Goal: Information Seeking & Learning: Learn about a topic

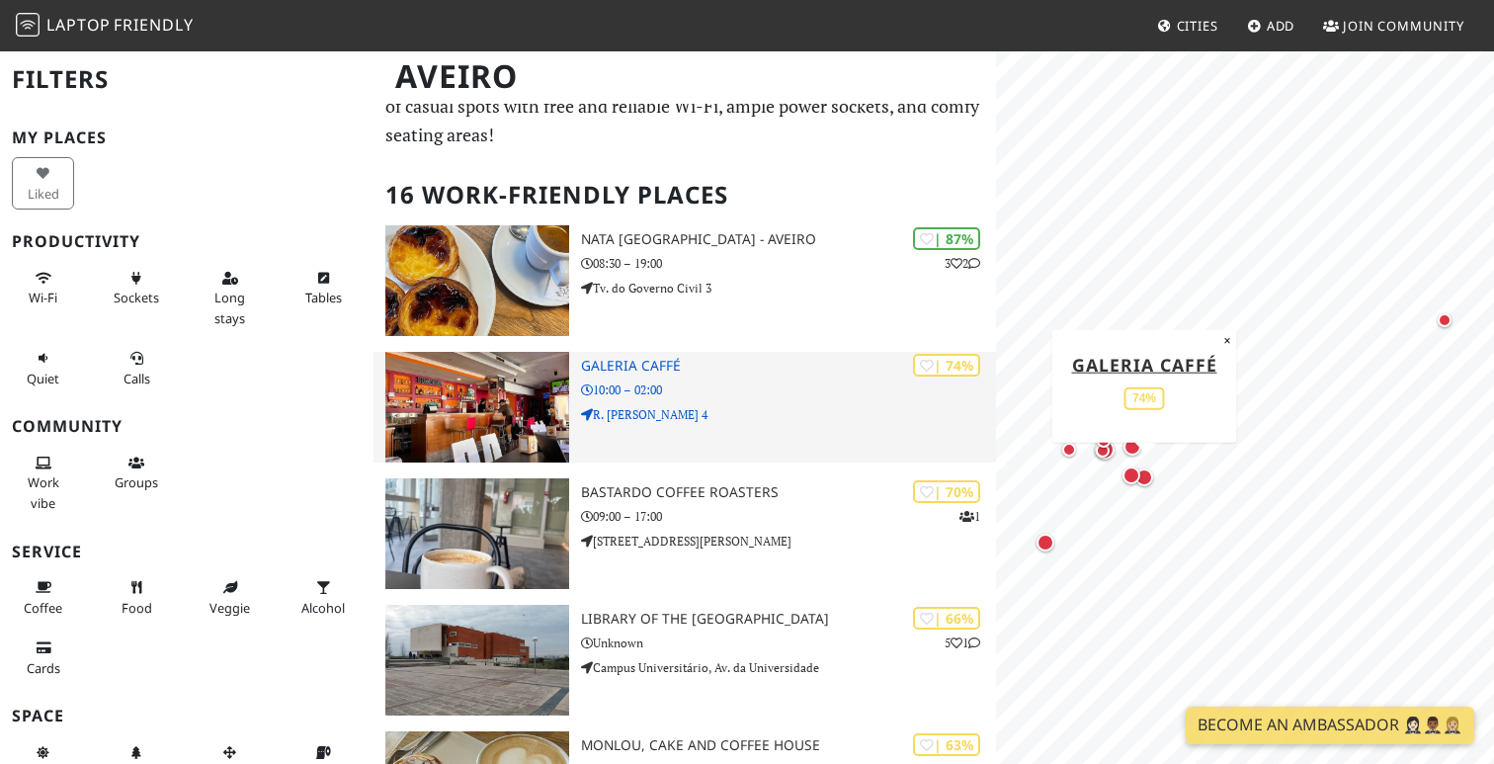
scroll to position [70, 0]
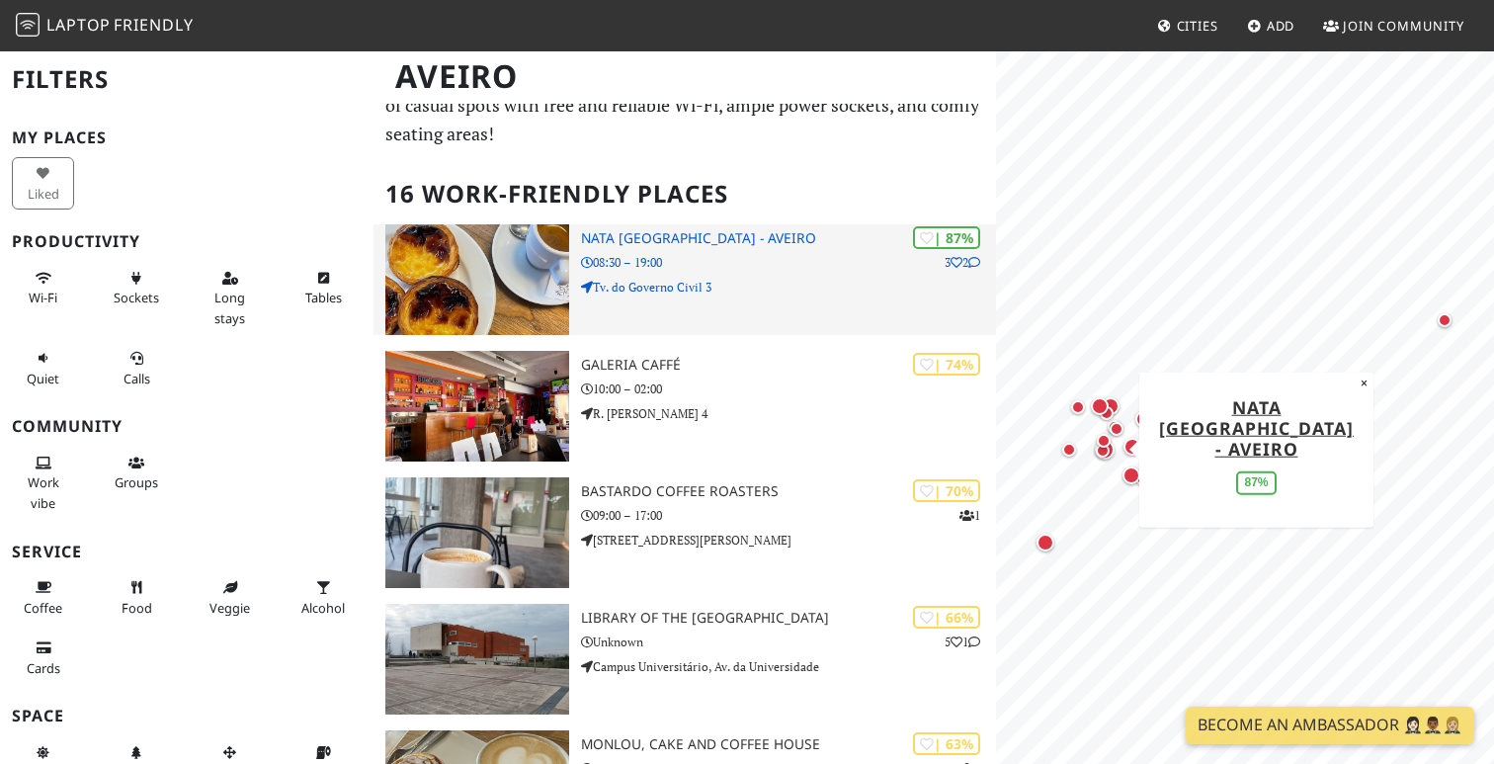
click at [905, 253] on p "08:30 – 19:00" at bounding box center [788, 262] width 415 height 19
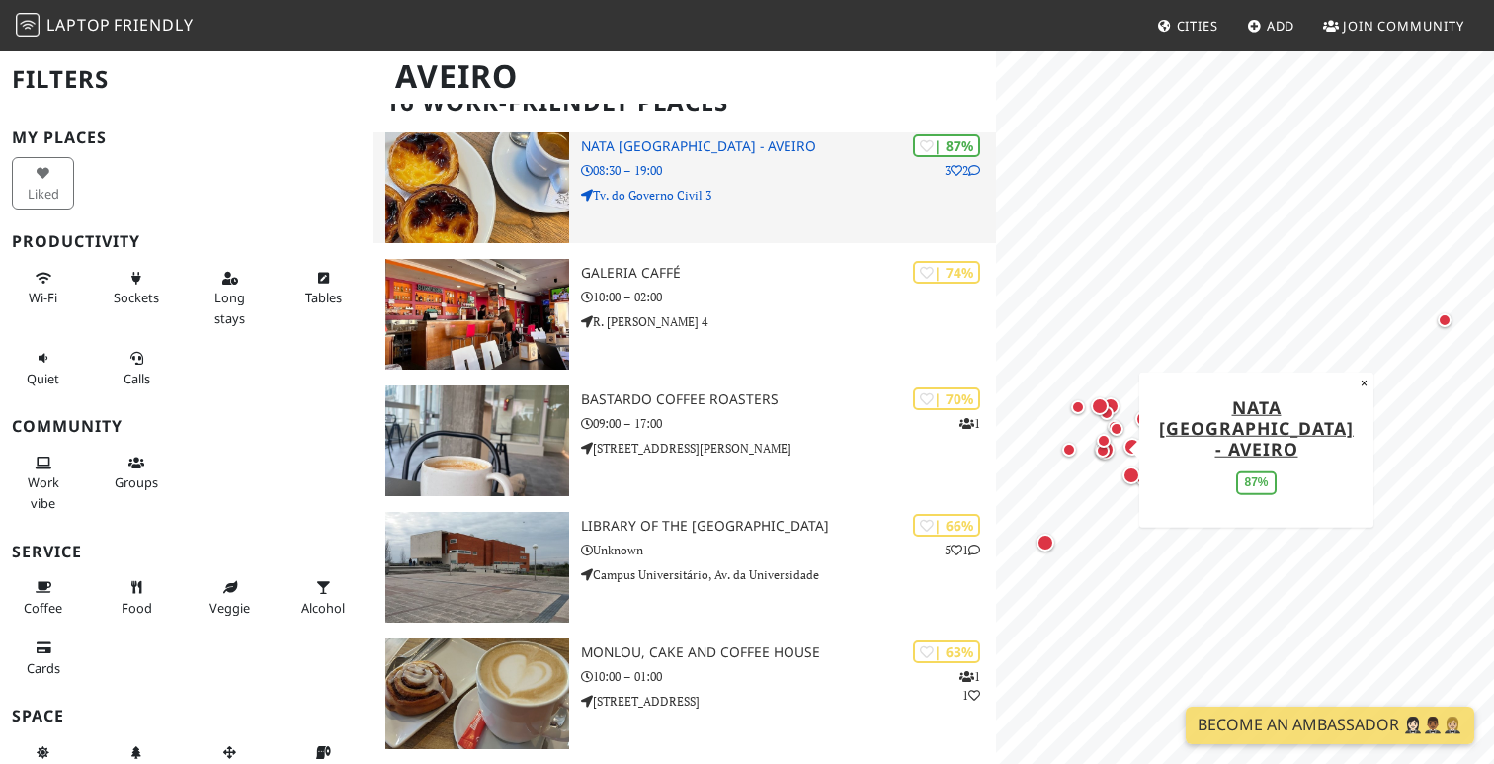
scroll to position [165, 0]
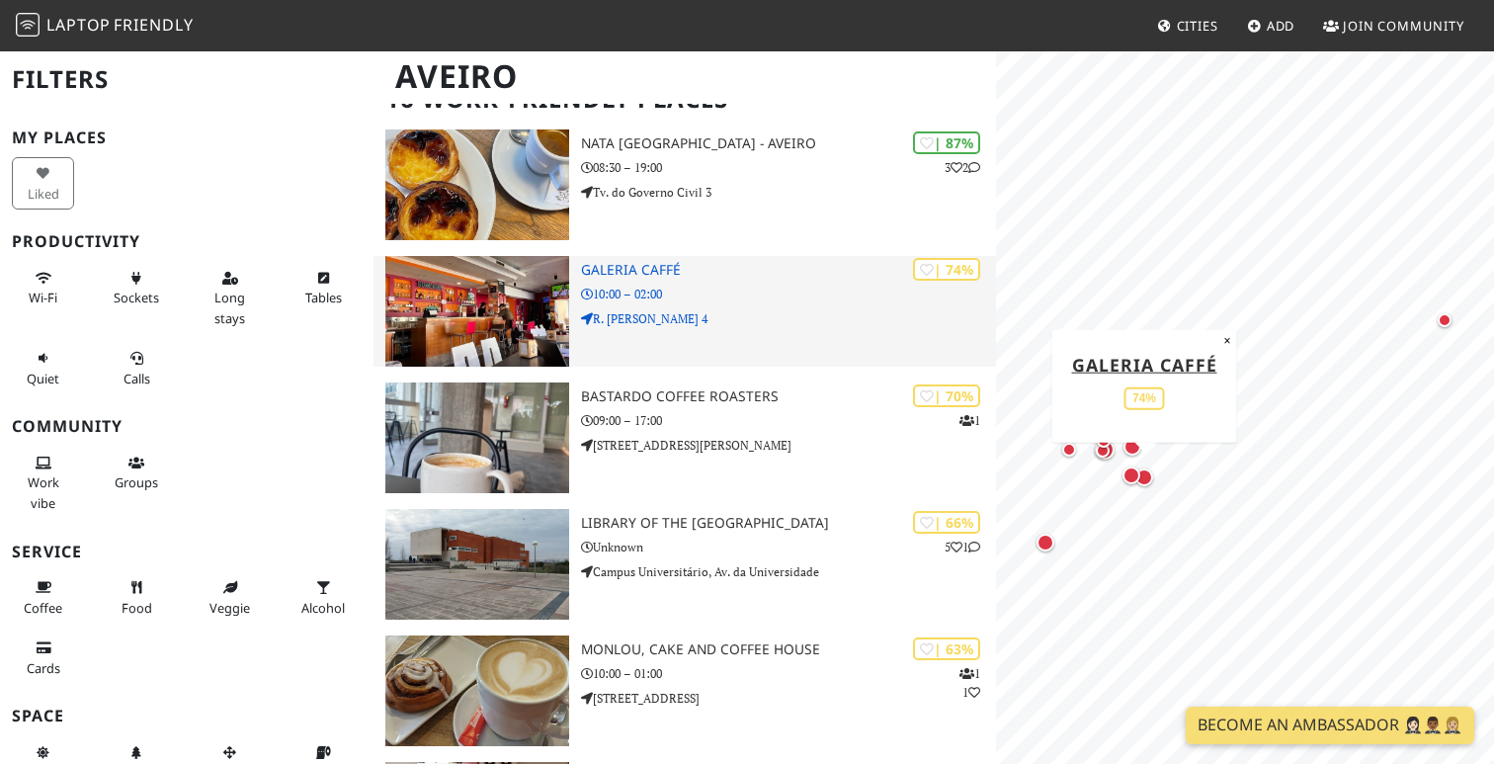
click at [816, 285] on p "10:00 – 02:00" at bounding box center [788, 294] width 415 height 19
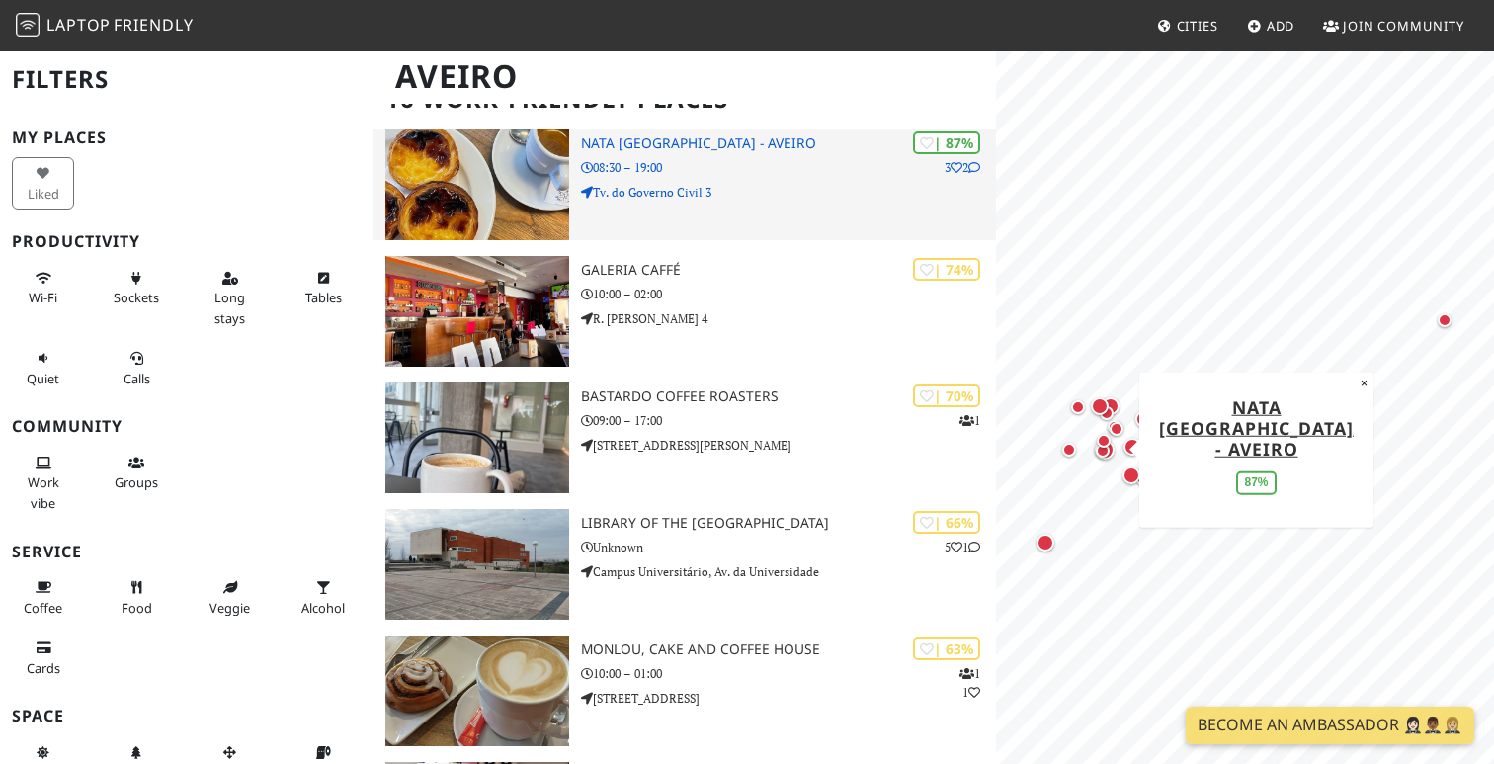
click at [492, 172] on img at bounding box center [477, 184] width 184 height 111
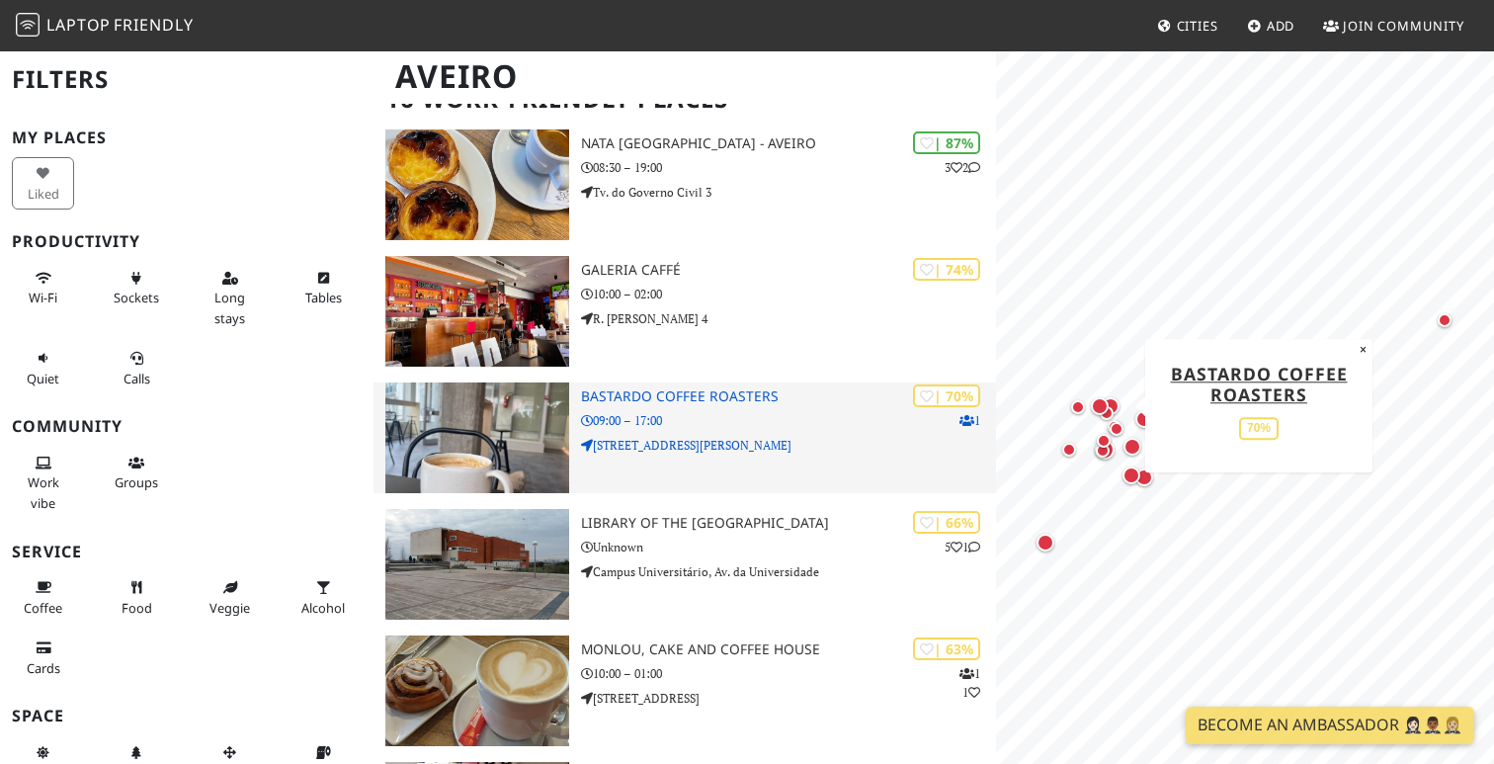
click at [741, 382] on div "| 70% 1 Bastardo Coffee Roasters 09:00 – 17:00 R. de Marques Gomes 2" at bounding box center [788, 437] width 415 height 111
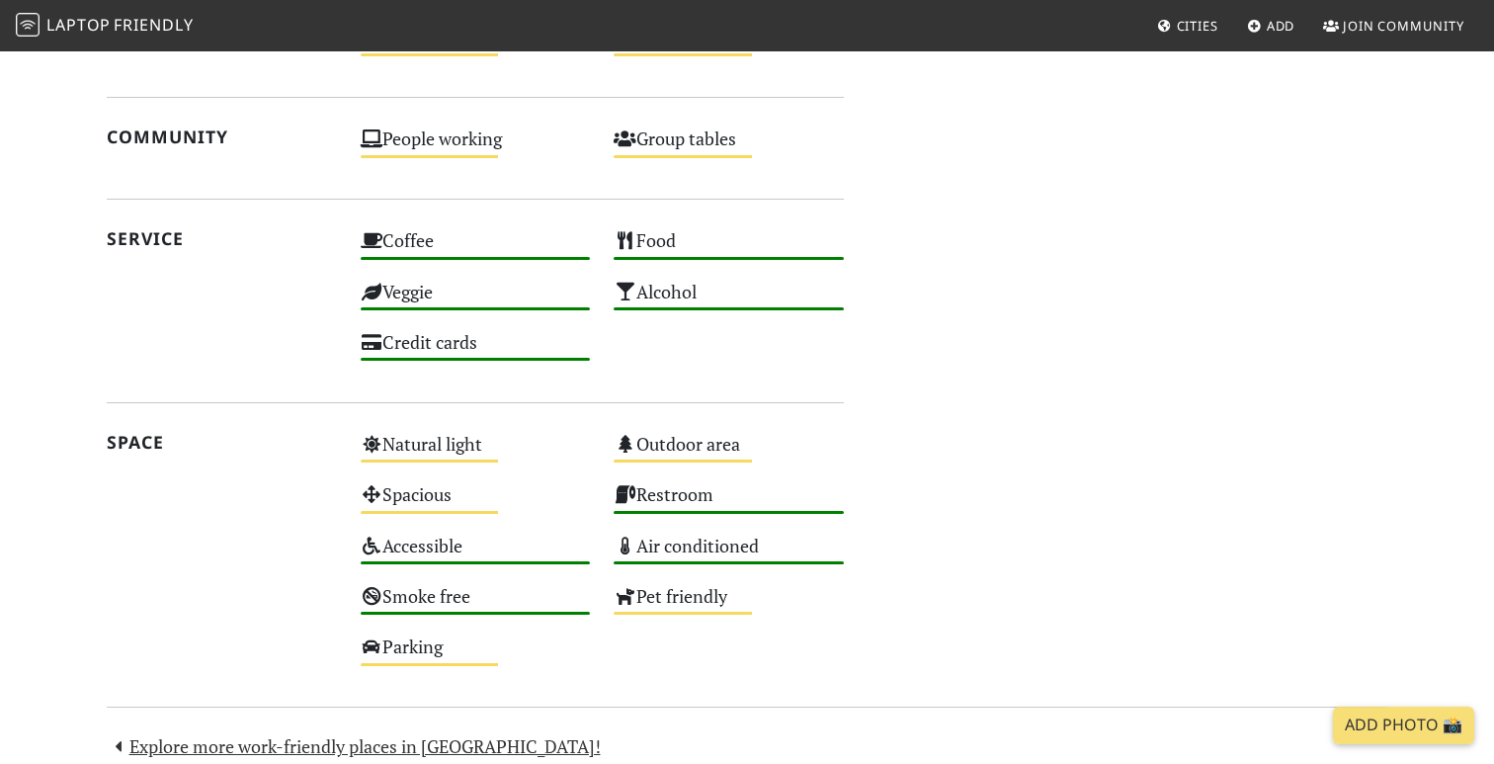
scroll to position [1278, 0]
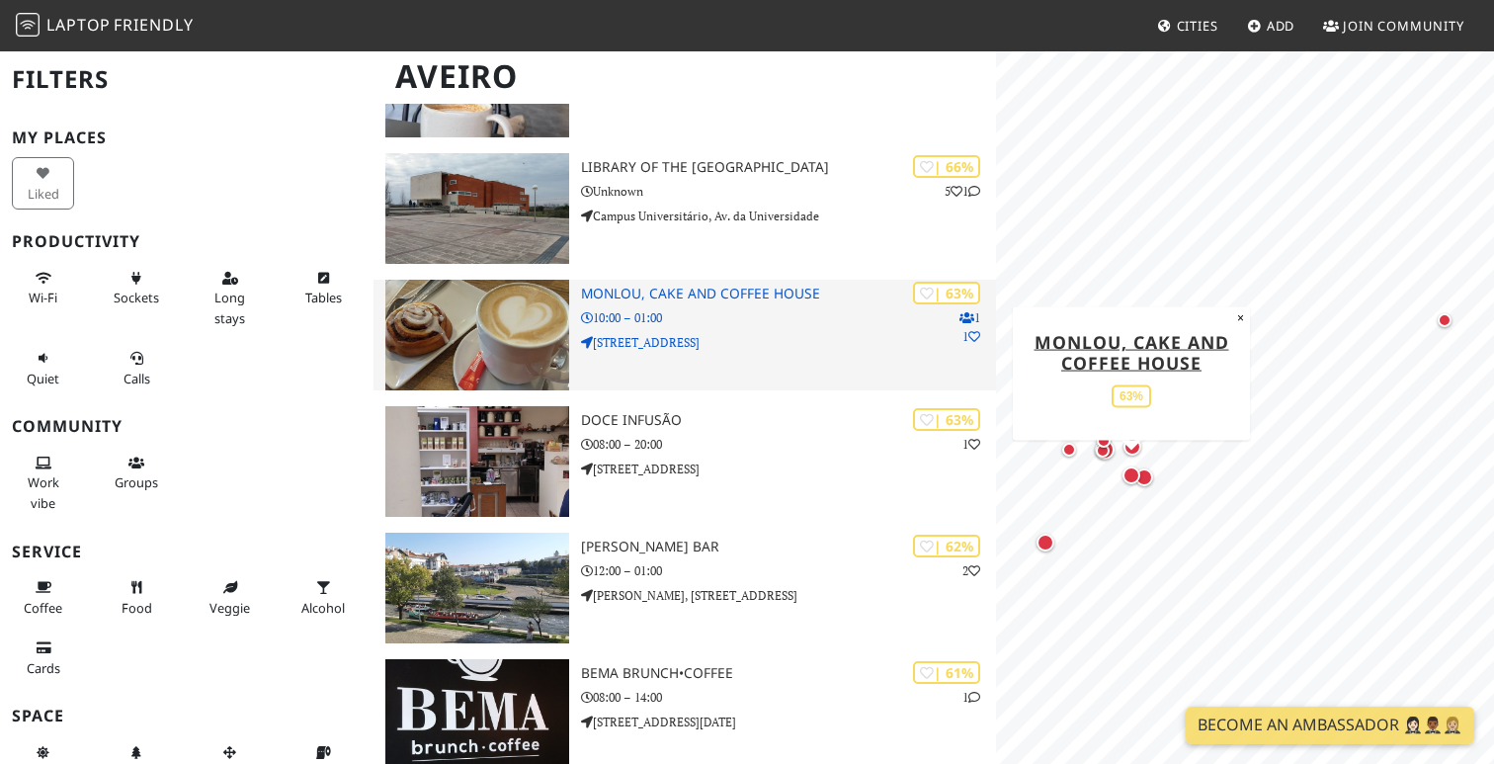
scroll to position [525, 0]
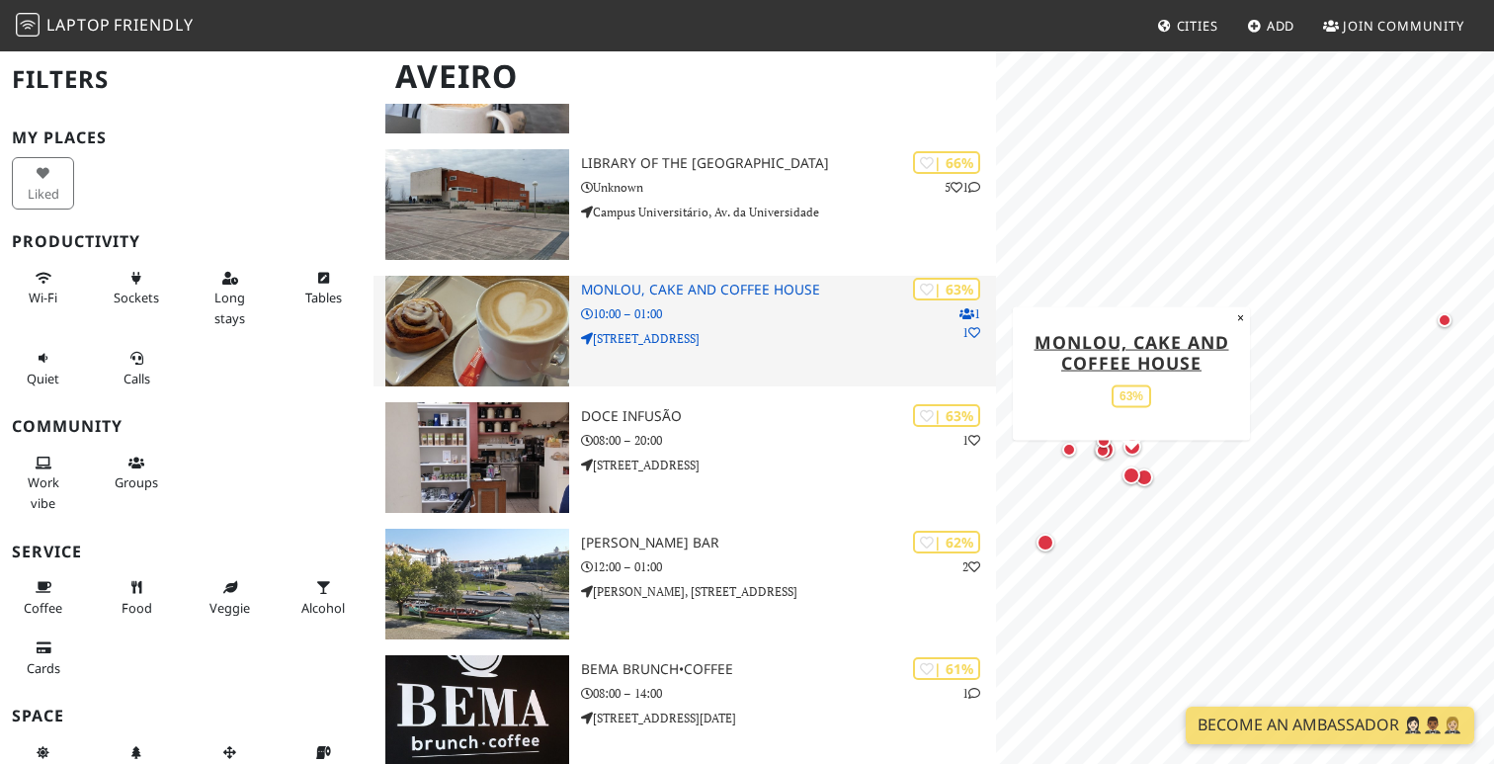
click at [800, 276] on div "| 63% 1 1 Monlou, Cake and Coffee House 10:00 – 01:00 R. de São Sebastião n37" at bounding box center [788, 331] width 415 height 111
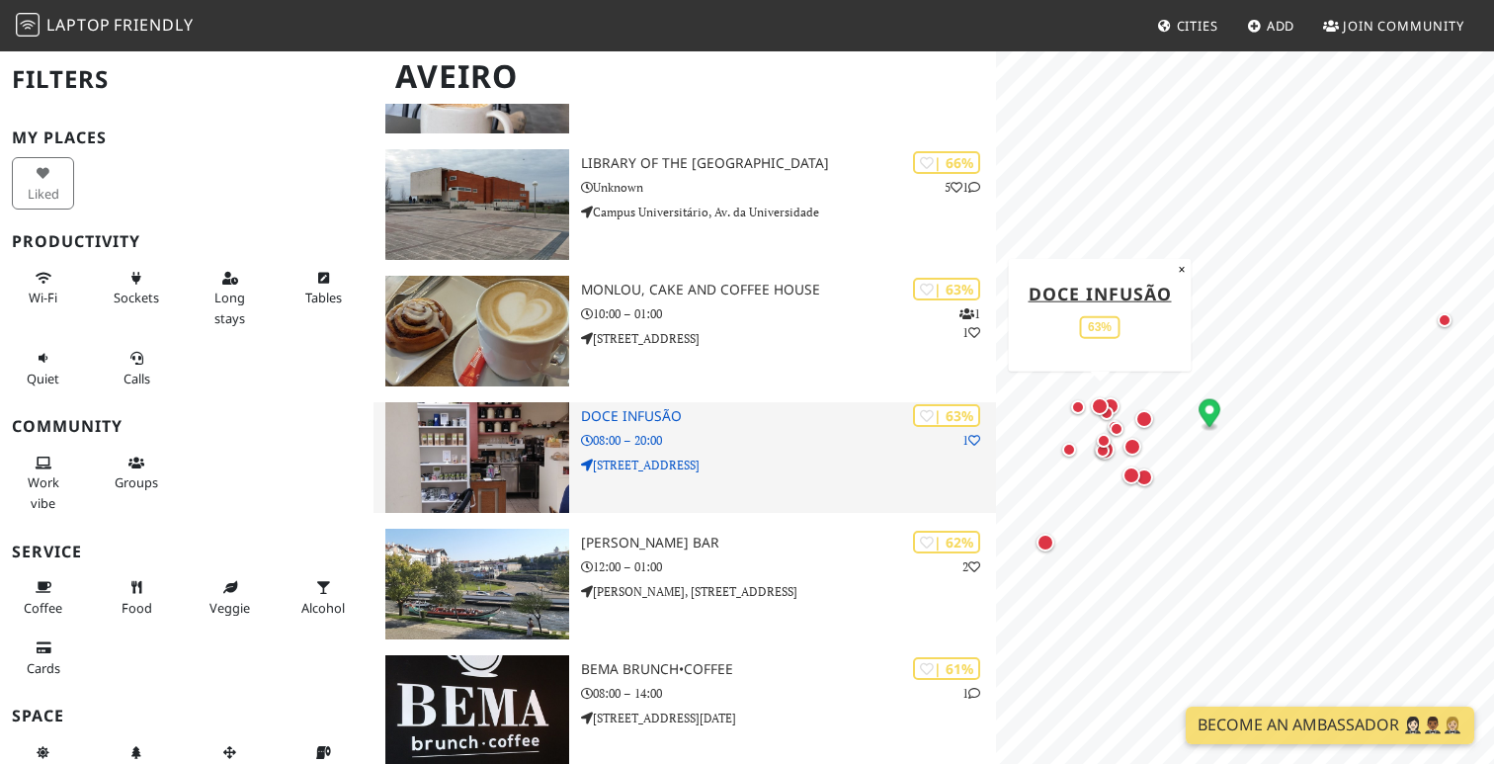
click at [525, 412] on img at bounding box center [477, 457] width 184 height 111
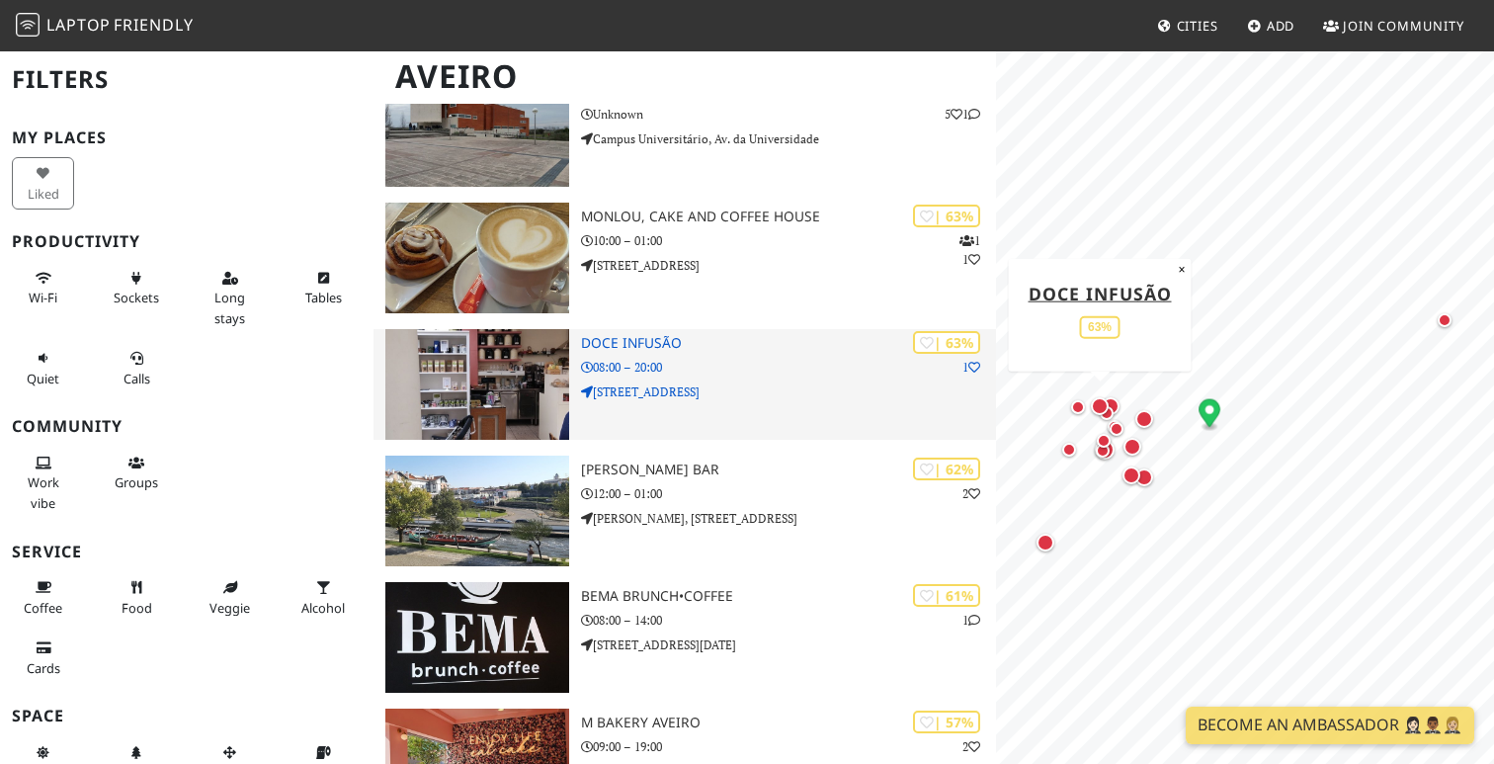
scroll to position [611, 0]
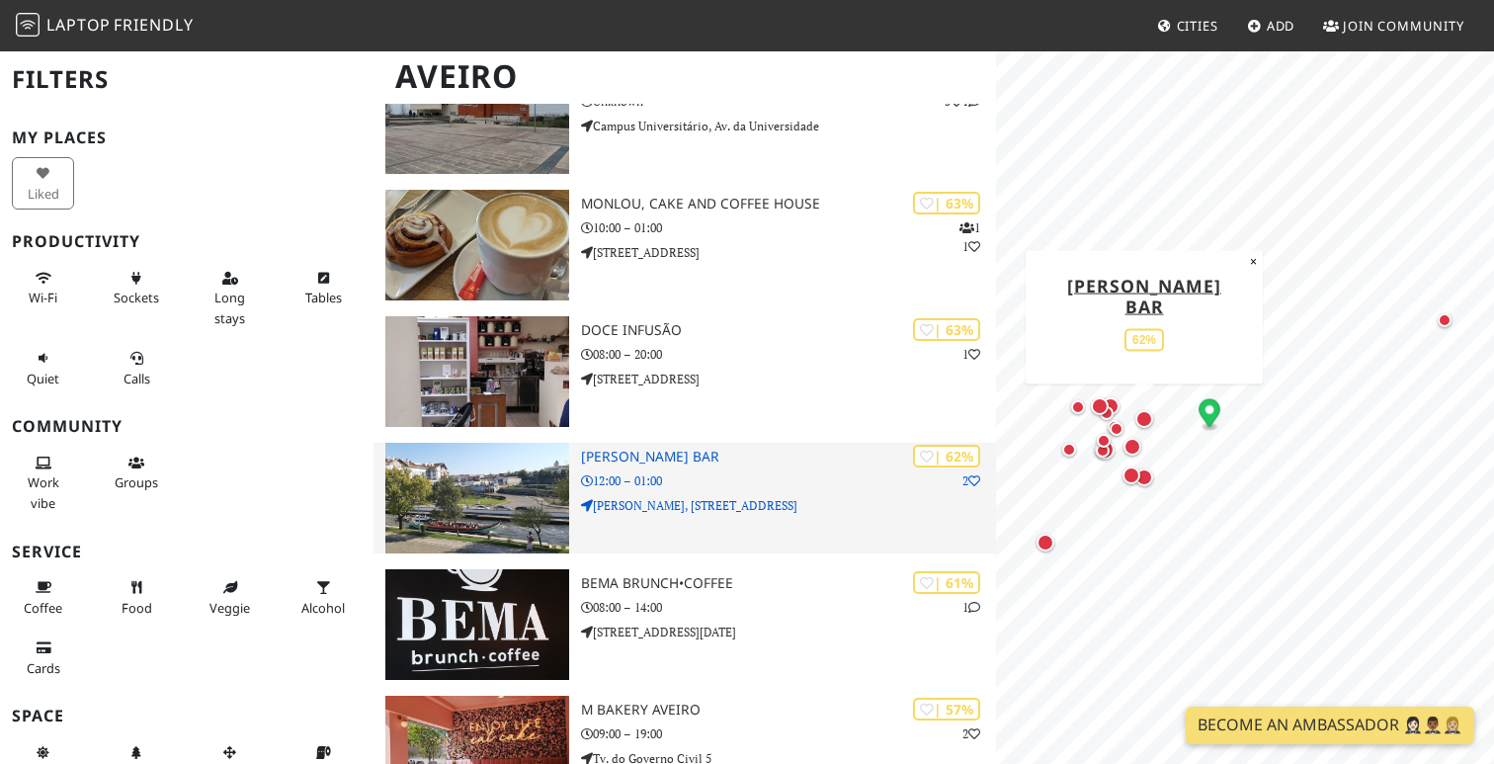
click at [510, 452] on img at bounding box center [477, 498] width 184 height 111
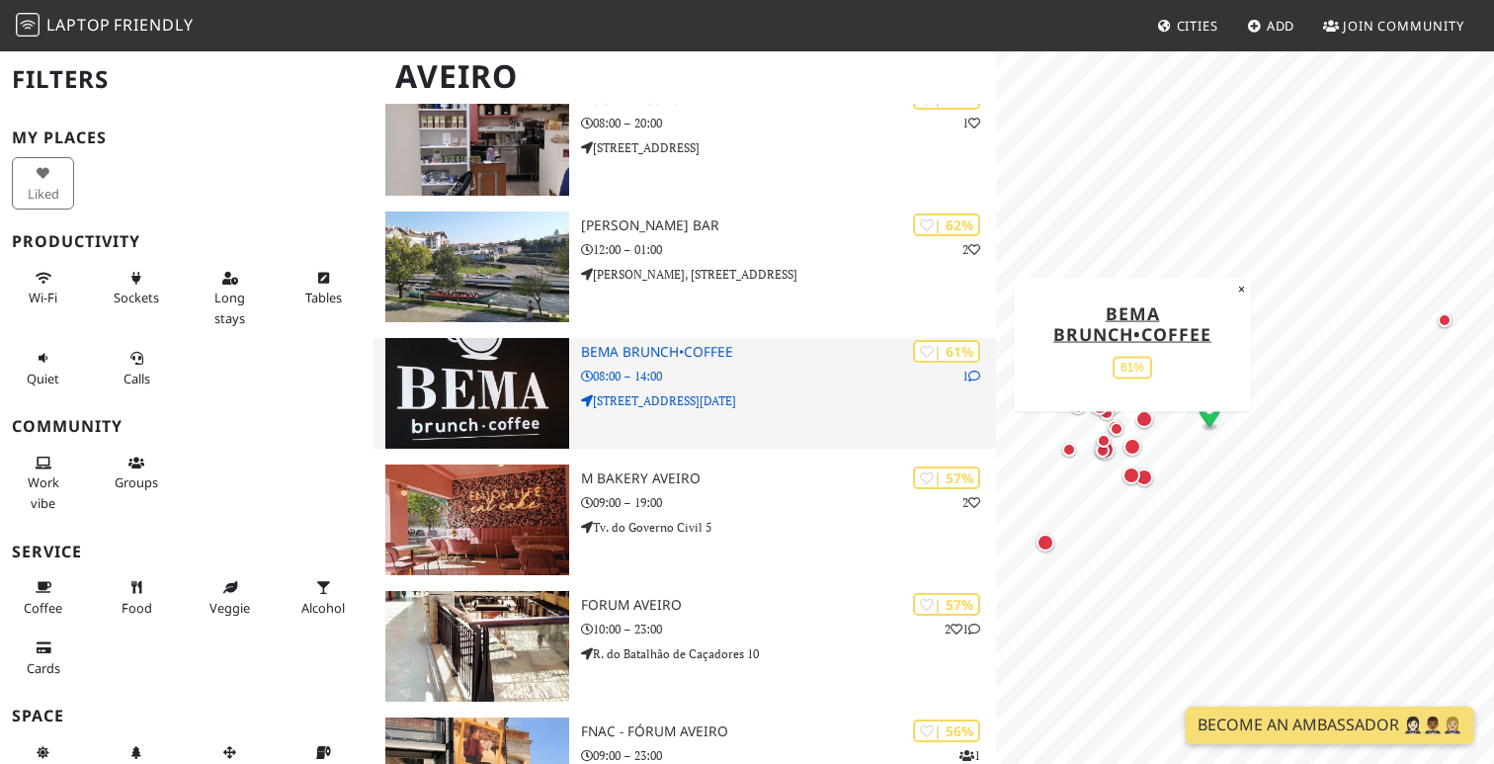
scroll to position [850, 0]
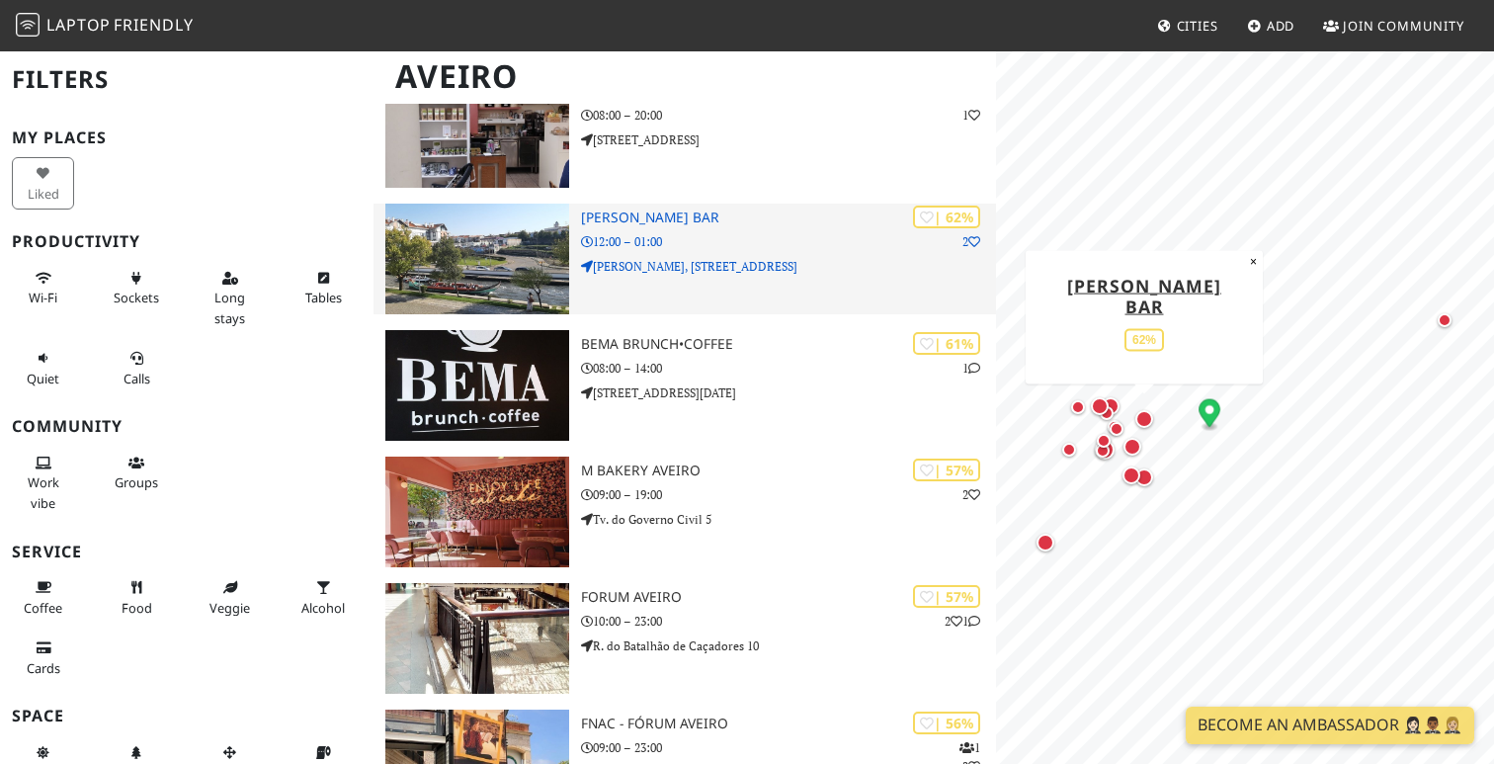
click at [747, 257] on p "Manuel Firmino, Praça do Mercado 42" at bounding box center [788, 266] width 415 height 19
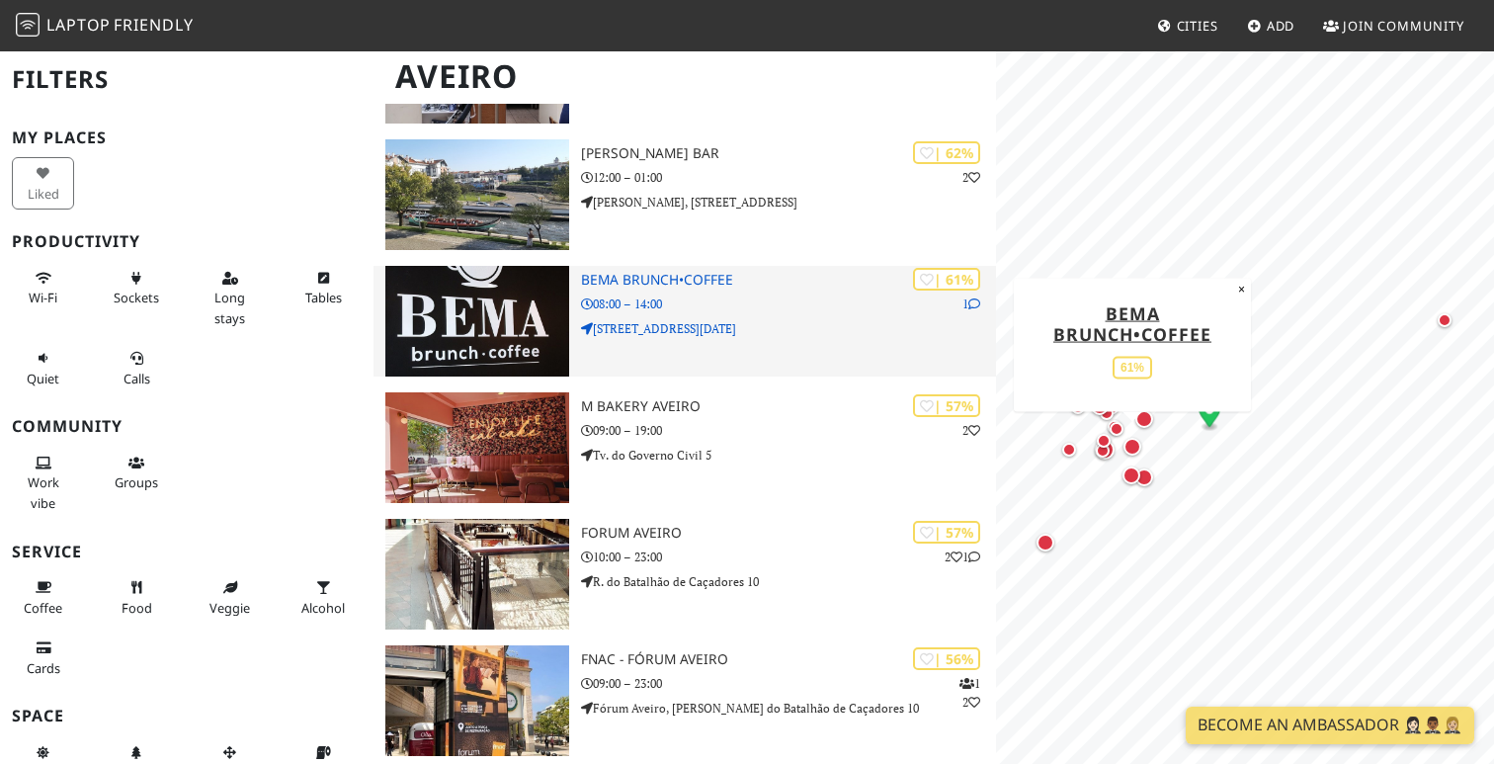
scroll to position [935, 0]
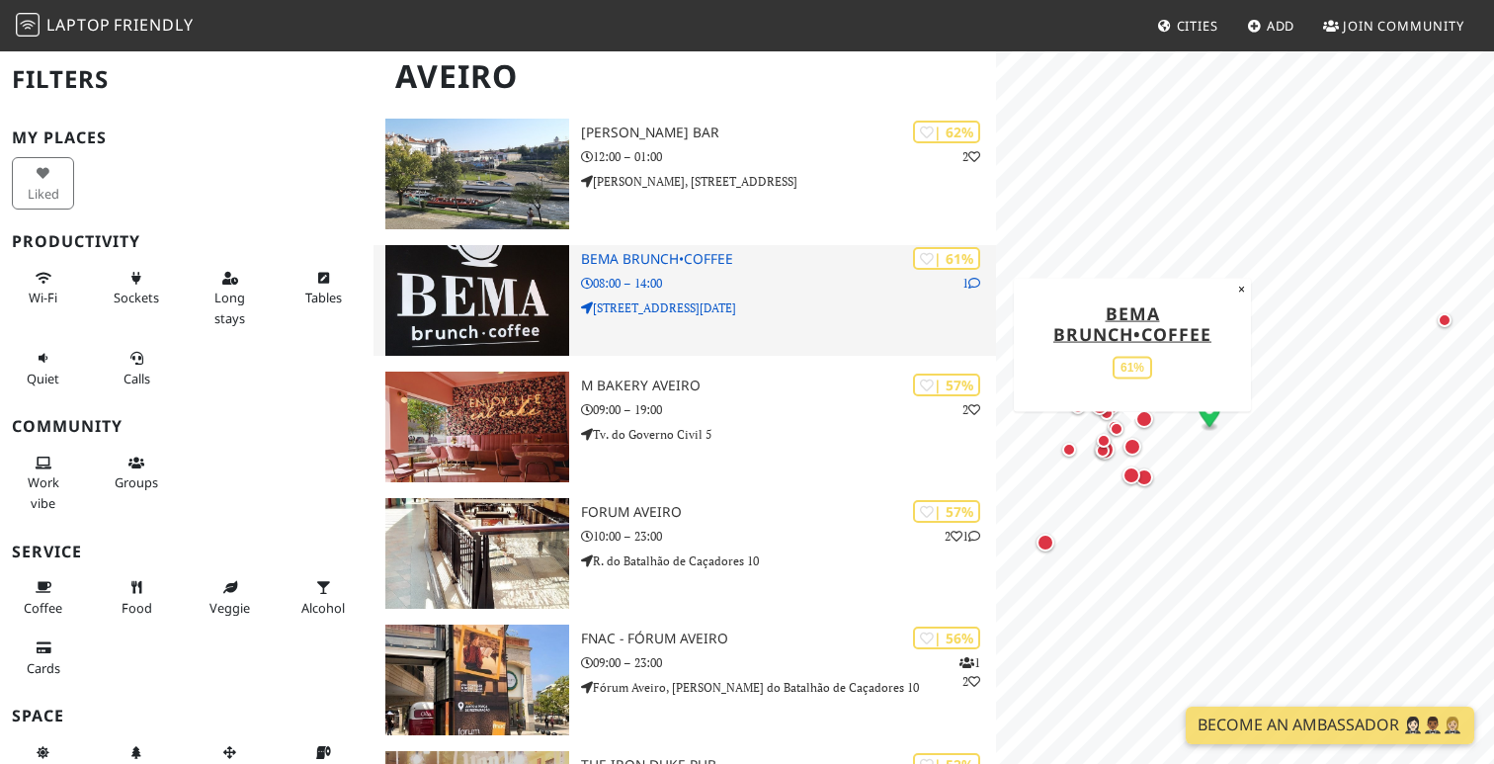
click at [493, 273] on img at bounding box center [477, 300] width 184 height 111
click at [976, 278] on icon at bounding box center [974, 284] width 12 height 12
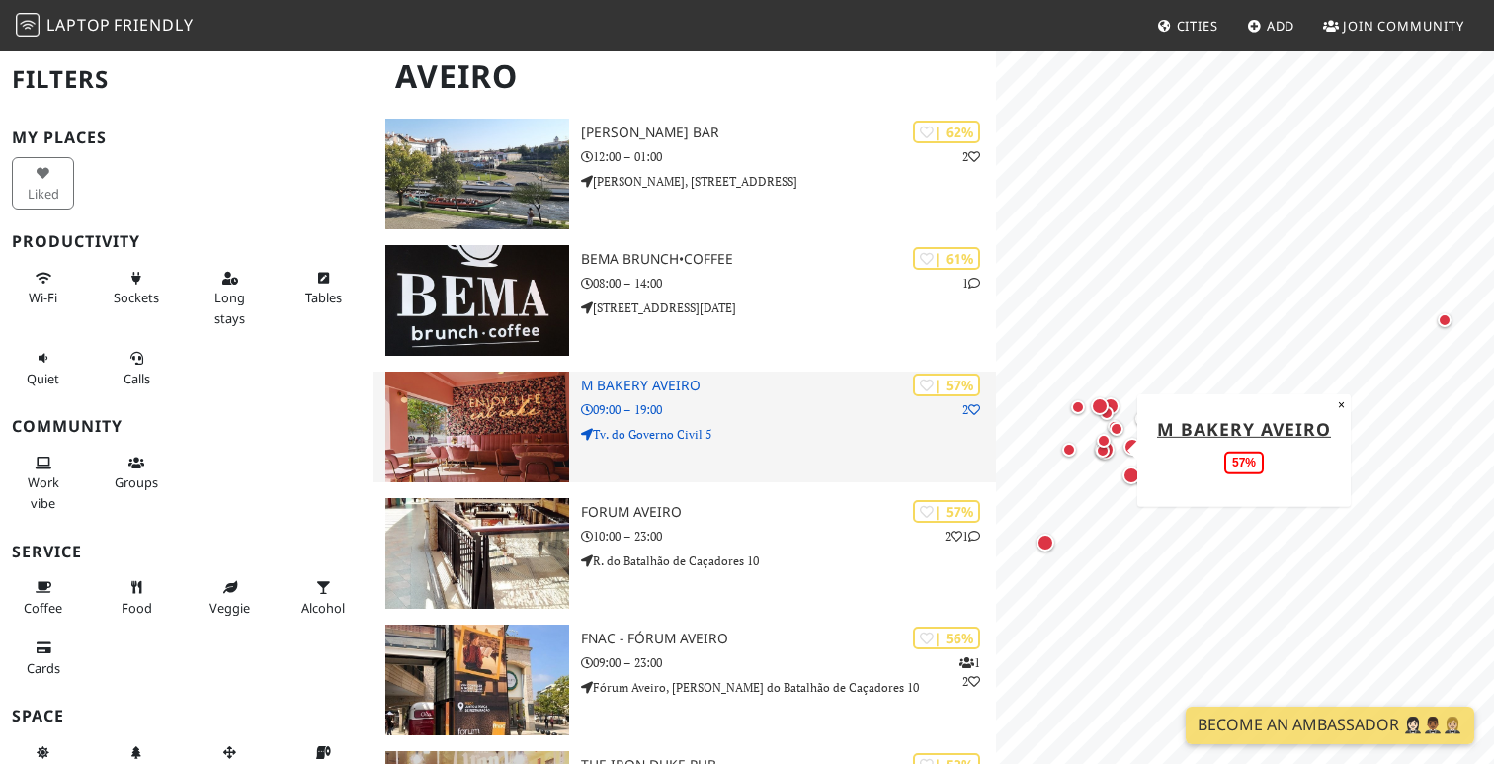
click at [522, 380] on img at bounding box center [477, 426] width 184 height 111
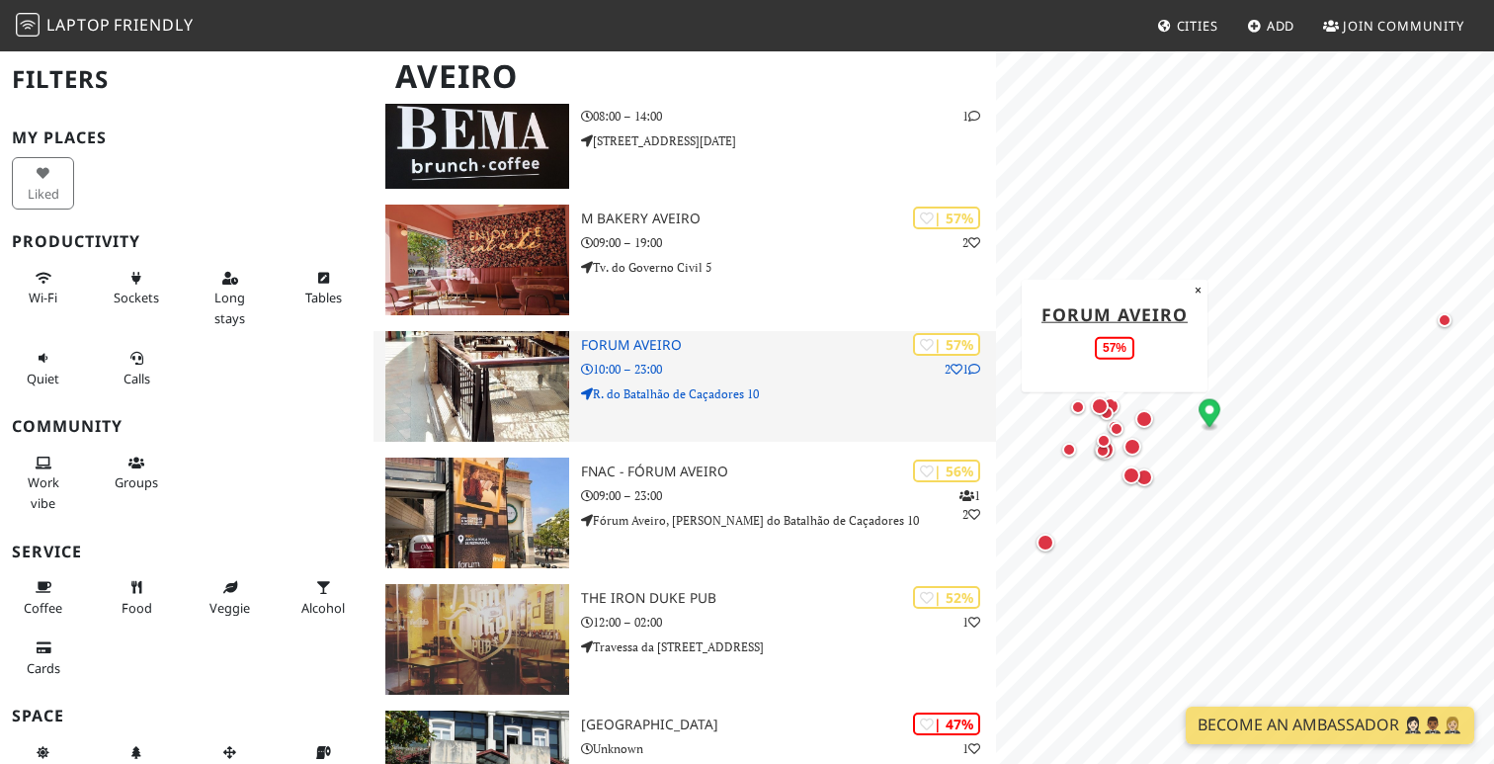
scroll to position [1171, 0]
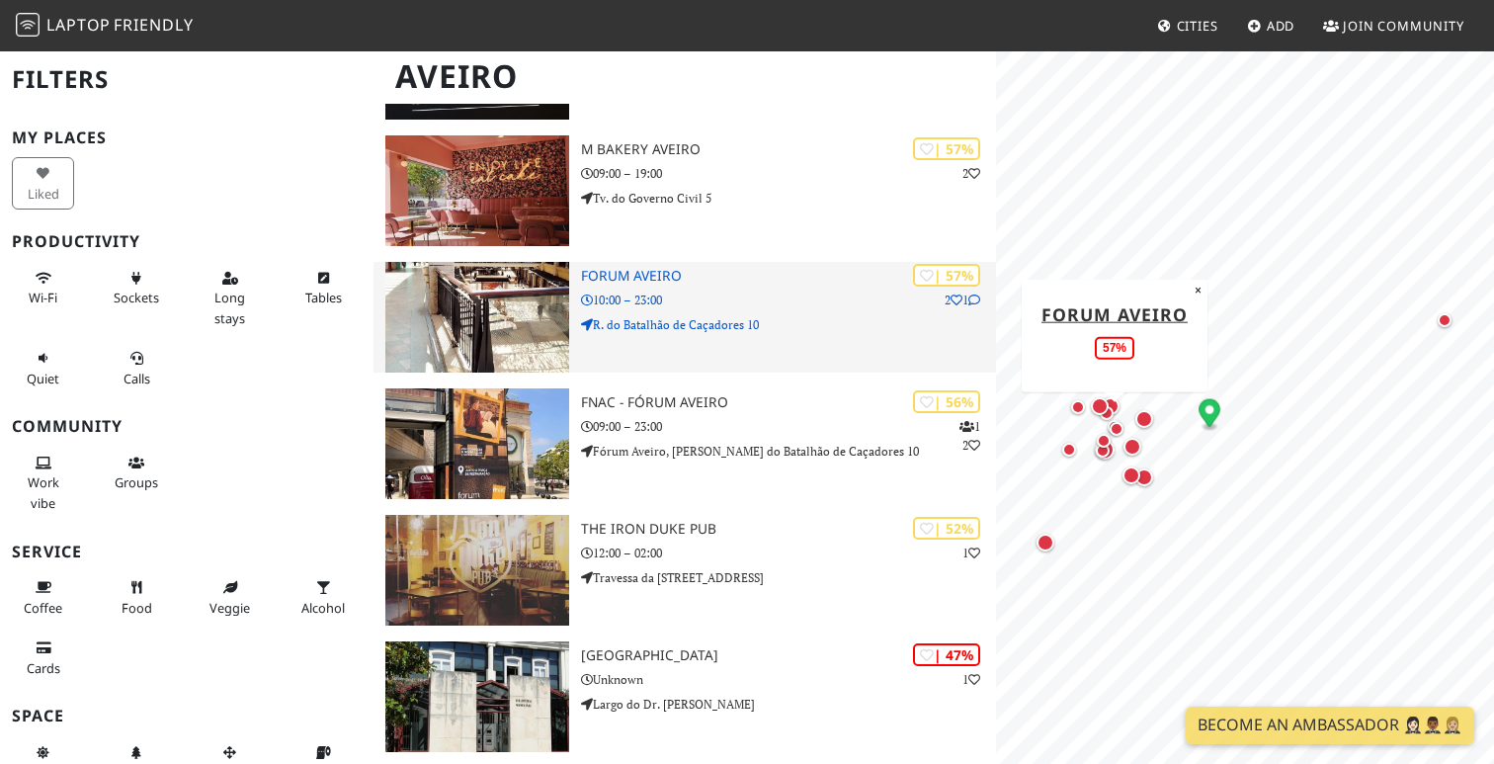
click at [945, 290] on p "2 1" at bounding box center [963, 299] width 36 height 19
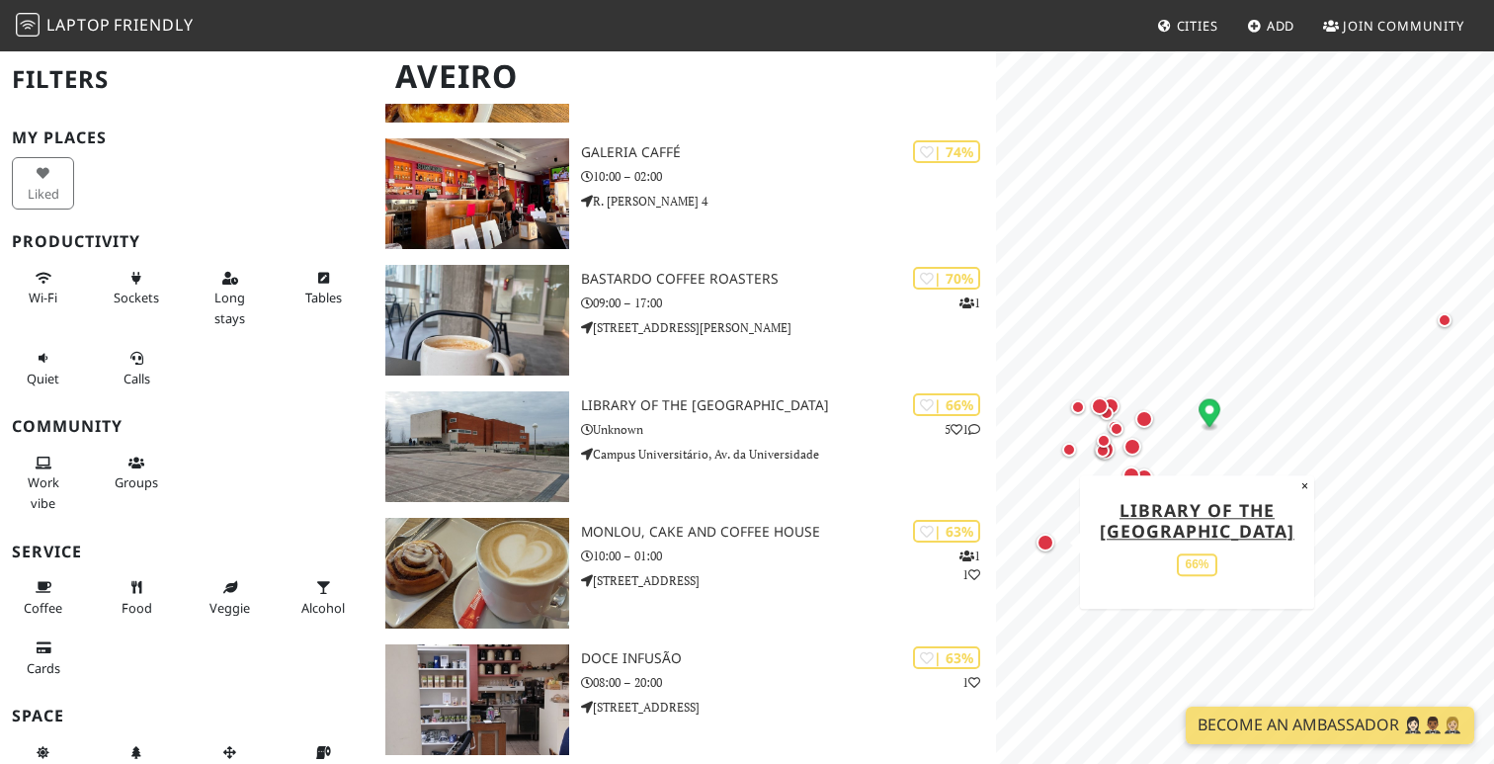
scroll to position [279, 0]
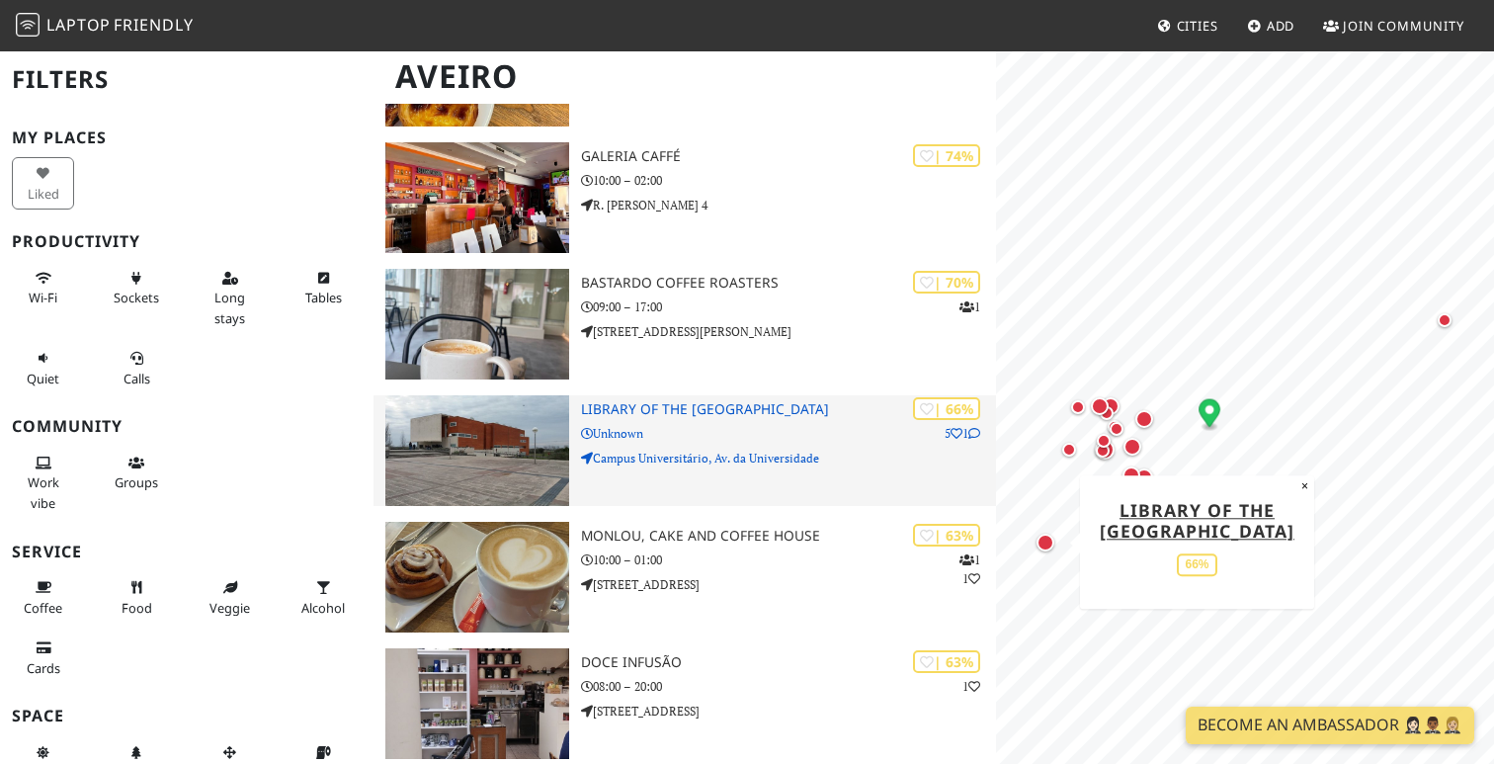
click at [751, 401] on h3 "Library of the [GEOGRAPHIC_DATA]" at bounding box center [788, 409] width 415 height 17
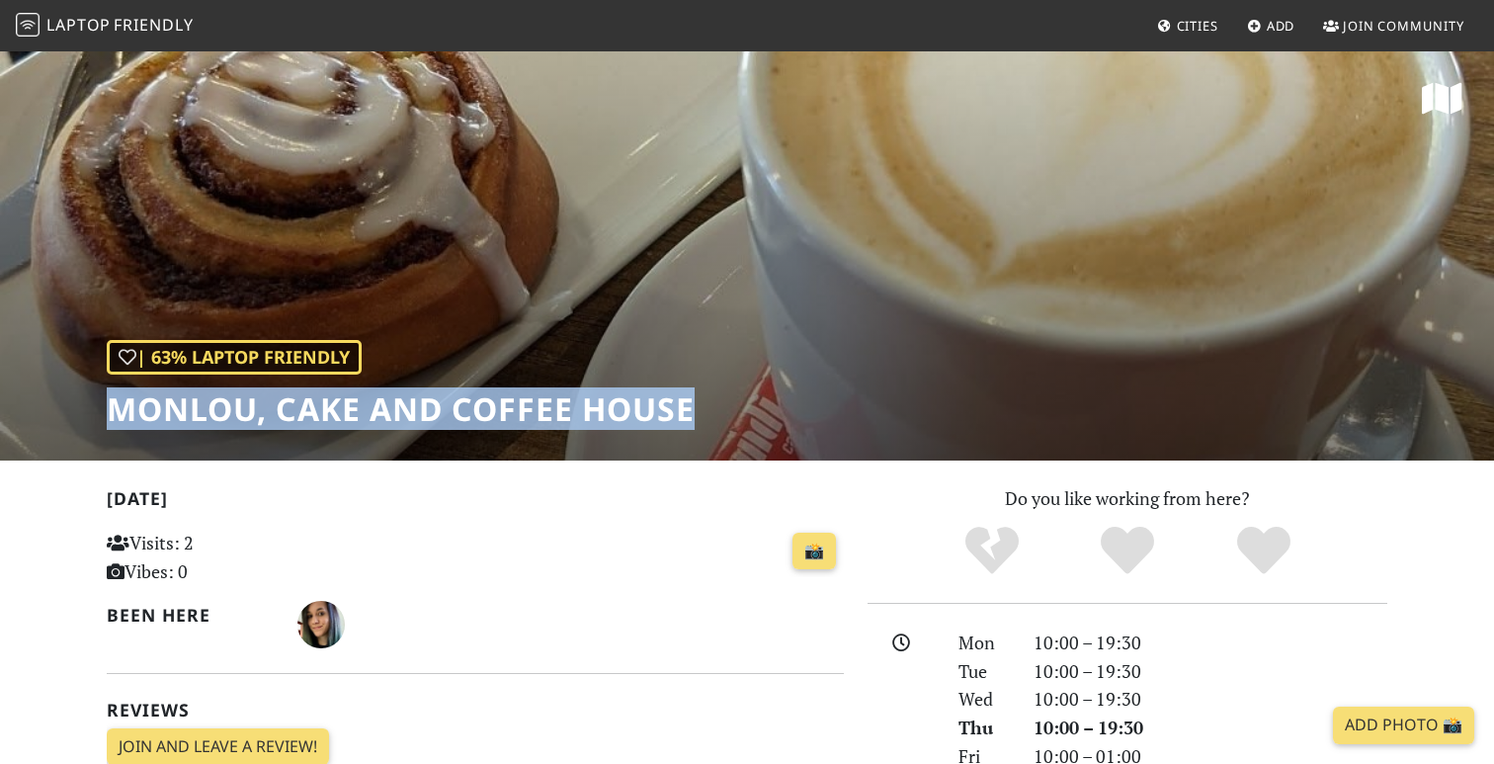
drag, startPoint x: 109, startPoint y: 405, endPoint x: 740, endPoint y: 394, distance: 631.4
click at [740, 394] on div "| 63% Laptop Friendly Monlou, Cake and Coffee House" at bounding box center [747, 254] width 1494 height 411
copy h1 "Monlou, Cake and Coffee House"
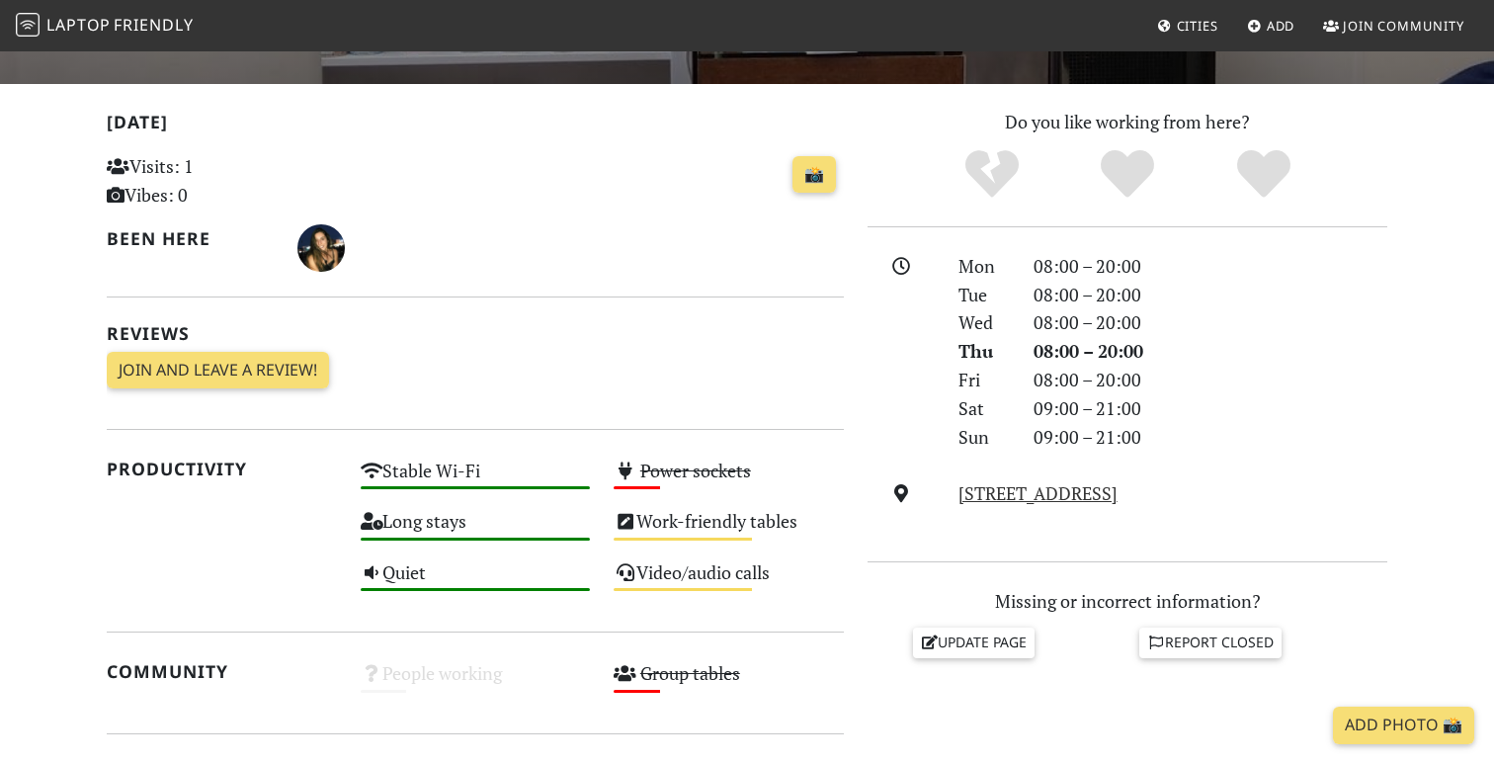
scroll to position [99, 0]
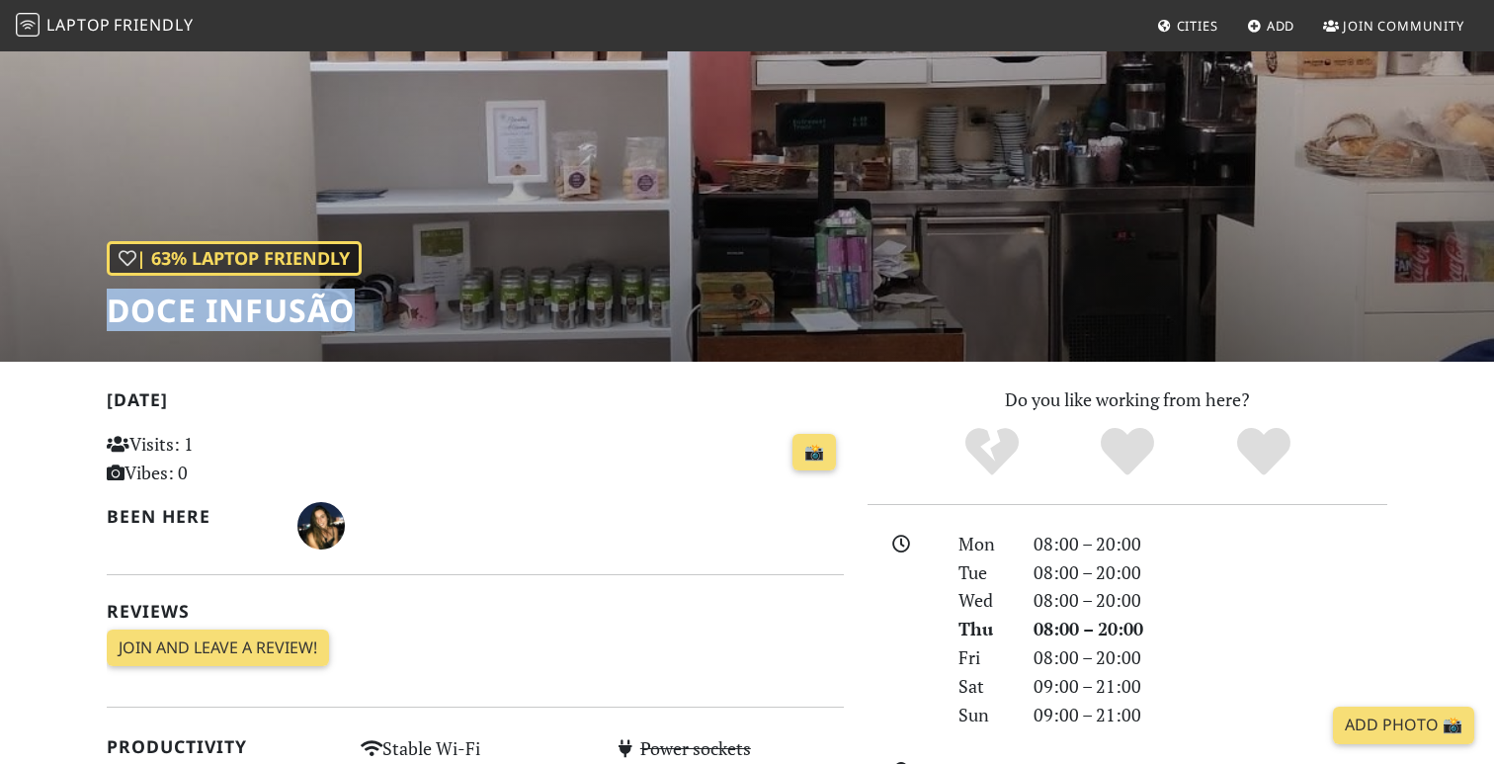
drag, startPoint x: 358, startPoint y: 301, endPoint x: 107, endPoint y: 293, distance: 251.1
click at [107, 293] on h1 "Doce Infusão" at bounding box center [234, 310] width 255 height 38
copy h1 "Doce Infusão"
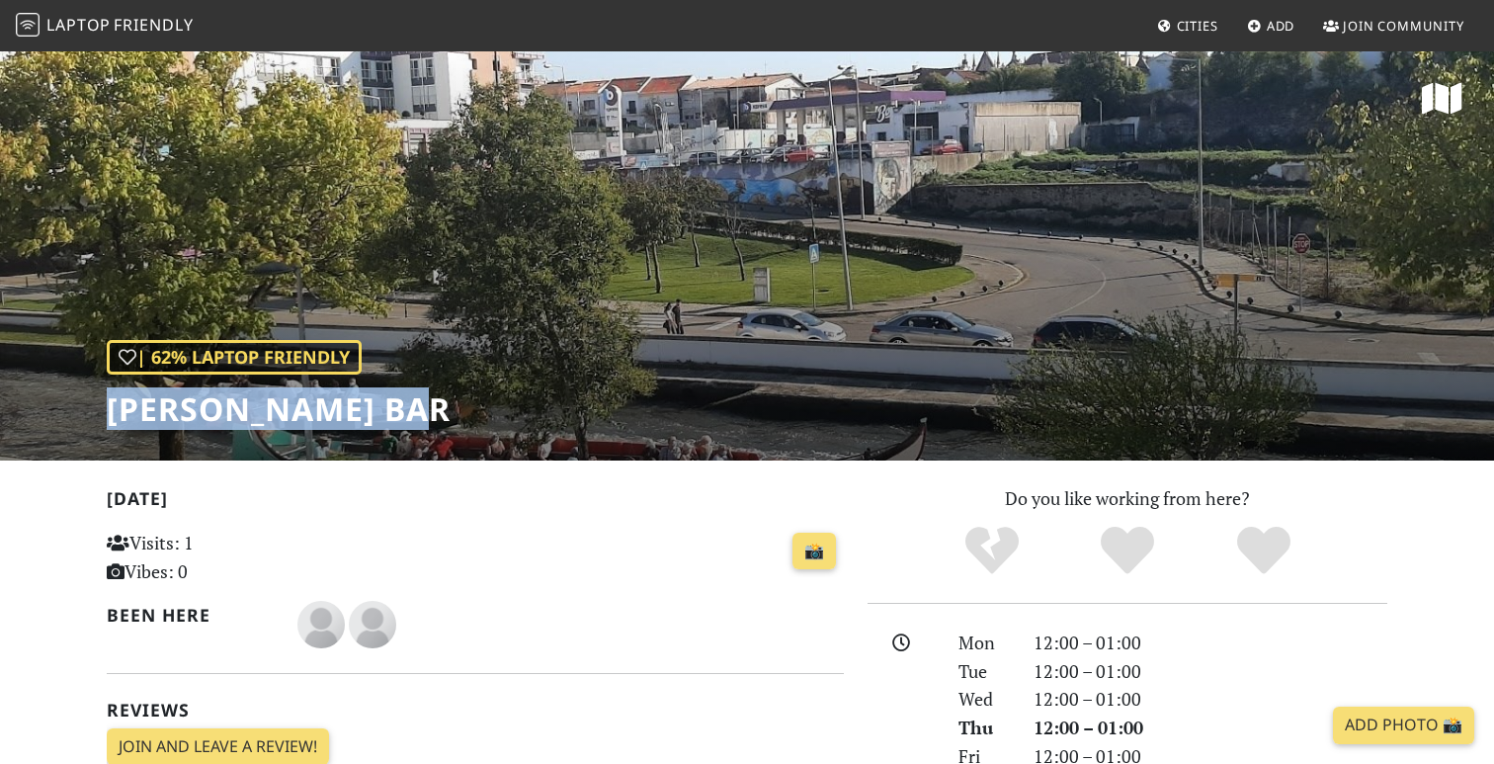
drag, startPoint x: 374, startPoint y: 410, endPoint x: 110, endPoint y: 385, distance: 265.9
click at [110, 385] on div "| 62% Laptop Friendly Maria Lounge Bar" at bounding box center [747, 254] width 1494 height 411
copy h1 "Maria Lounge Bar"
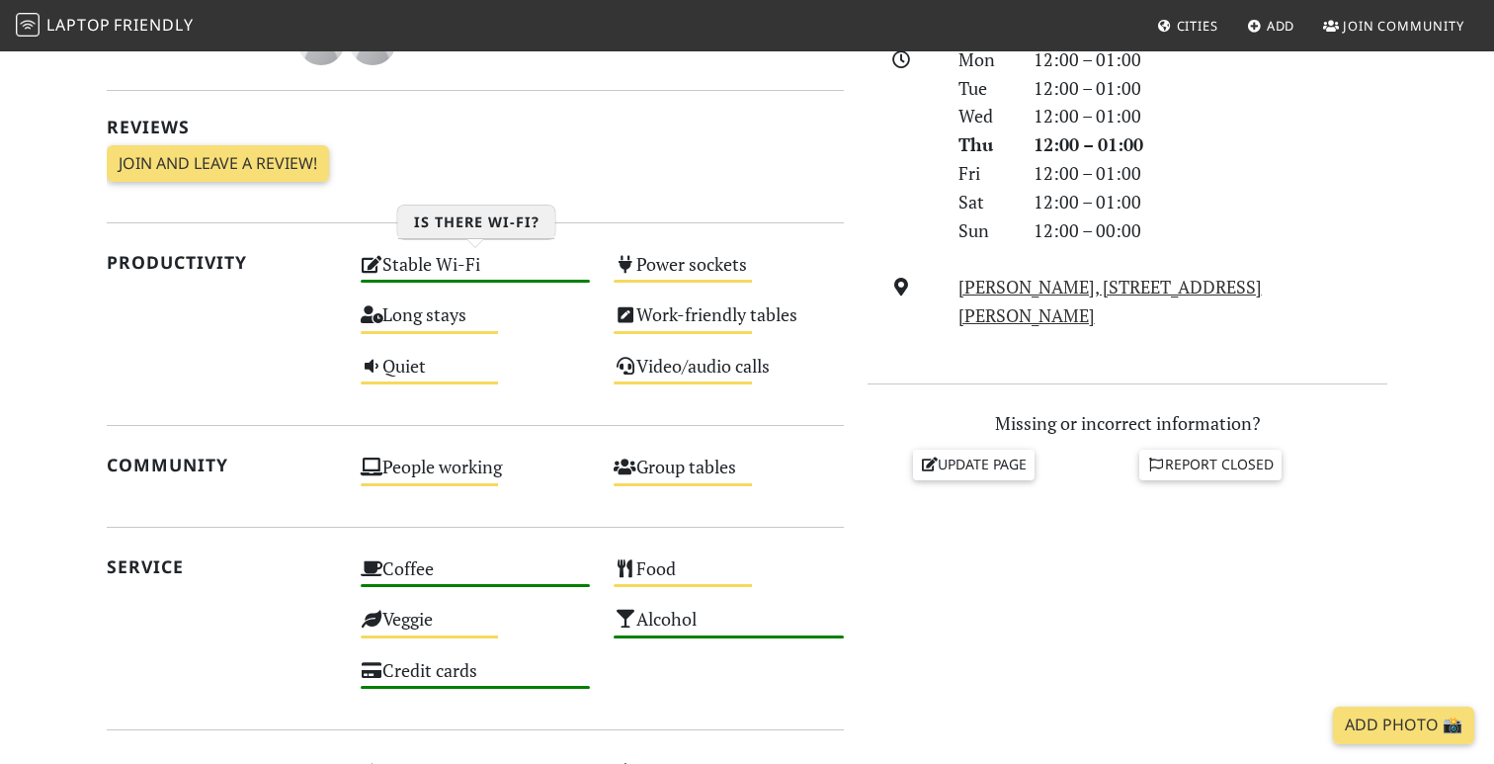
scroll to position [619, 0]
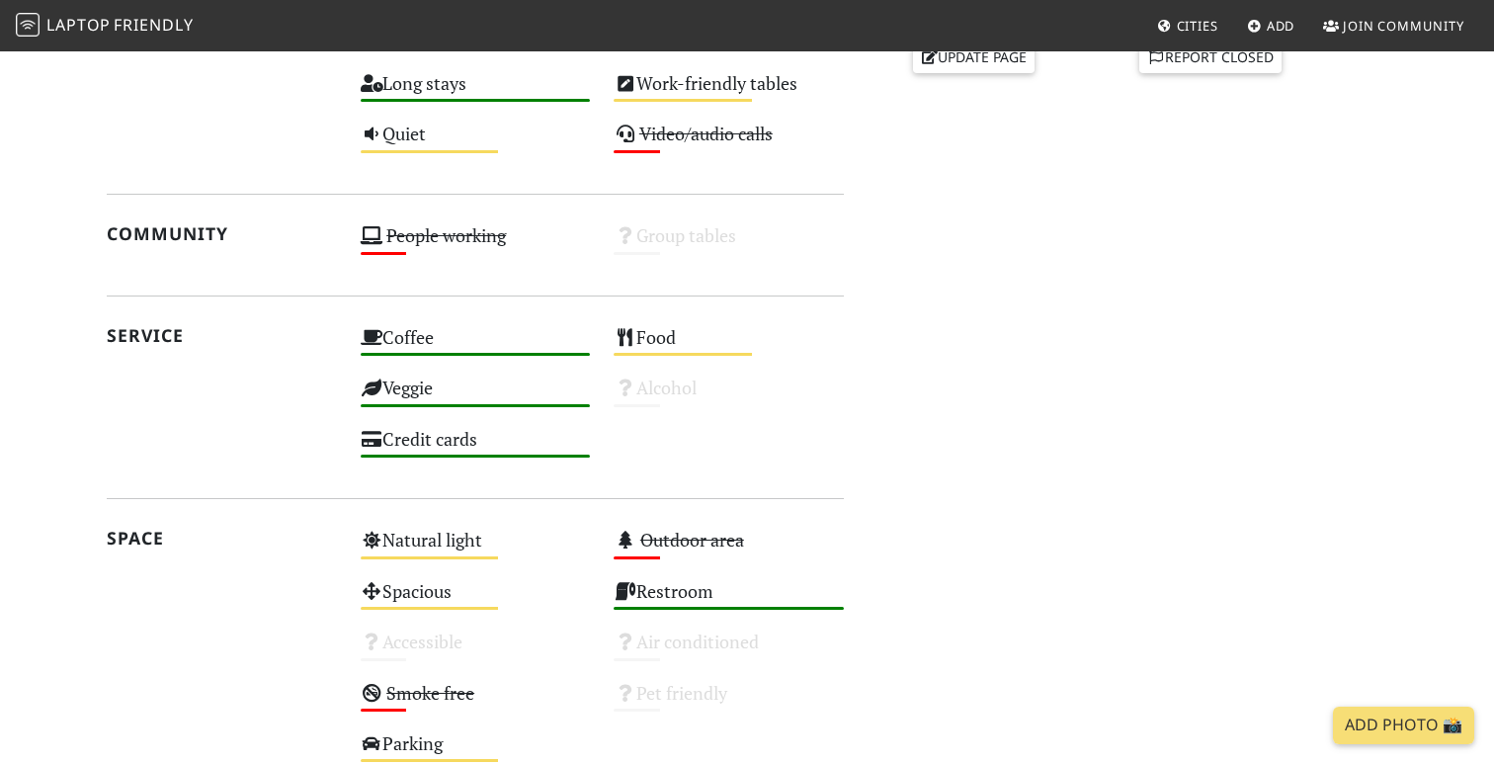
scroll to position [997, 0]
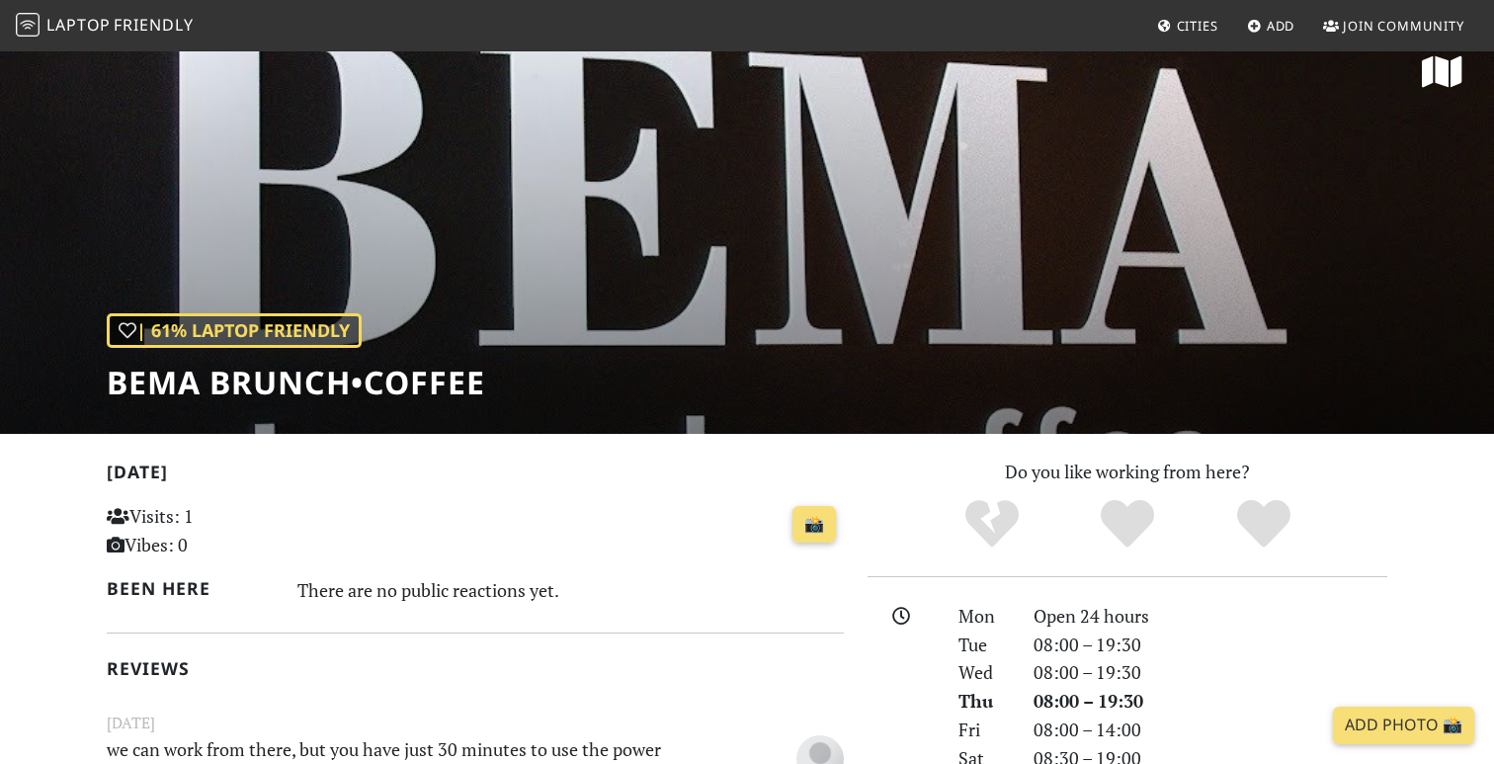
scroll to position [33, 0]
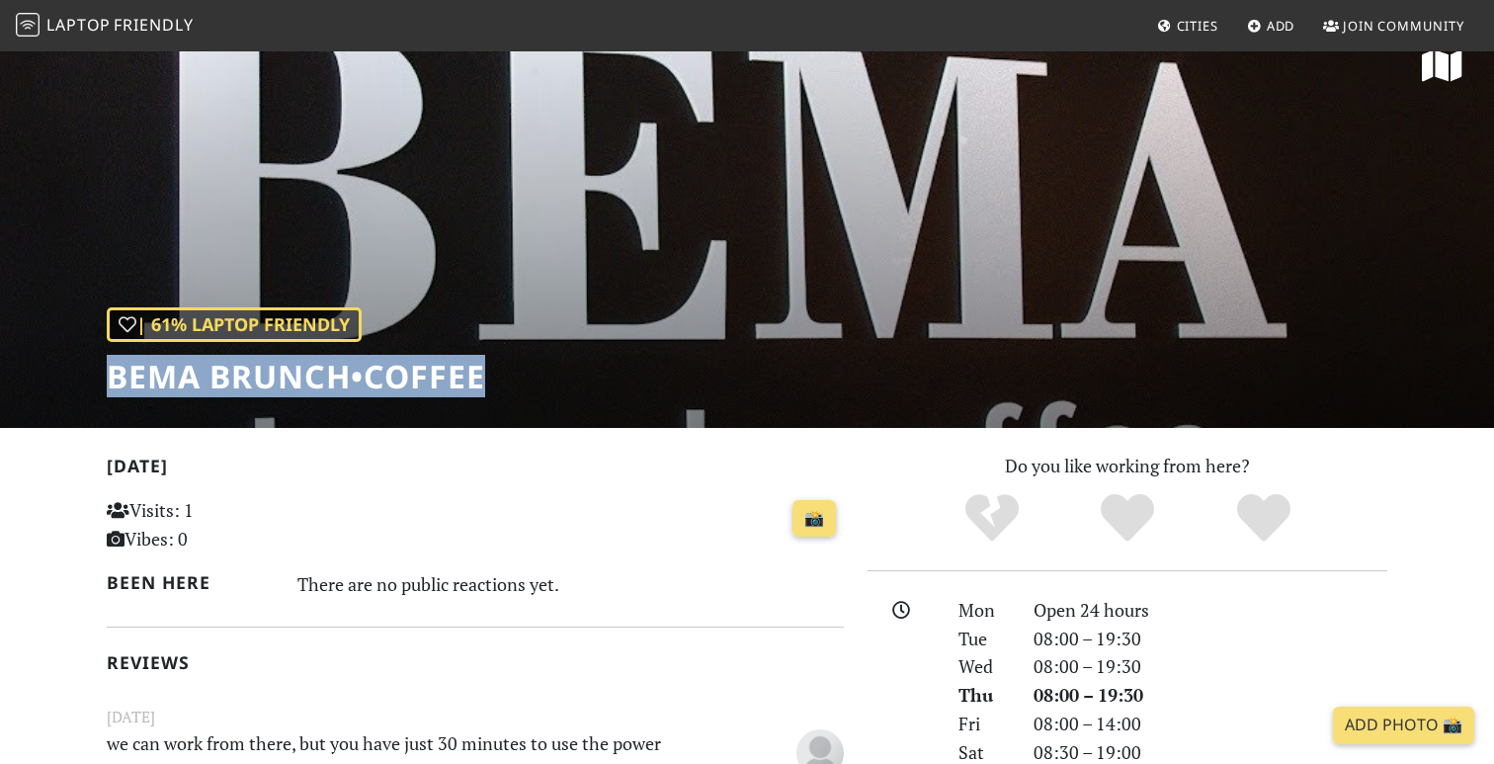
drag, startPoint x: 107, startPoint y: 376, endPoint x: 488, endPoint y: 371, distance: 381.4
click at [488, 371] on div "| 61% Laptop Friendly BEMA brunch•coffee" at bounding box center [747, 222] width 1494 height 411
copy h1 "BEMA brunch•coffee"
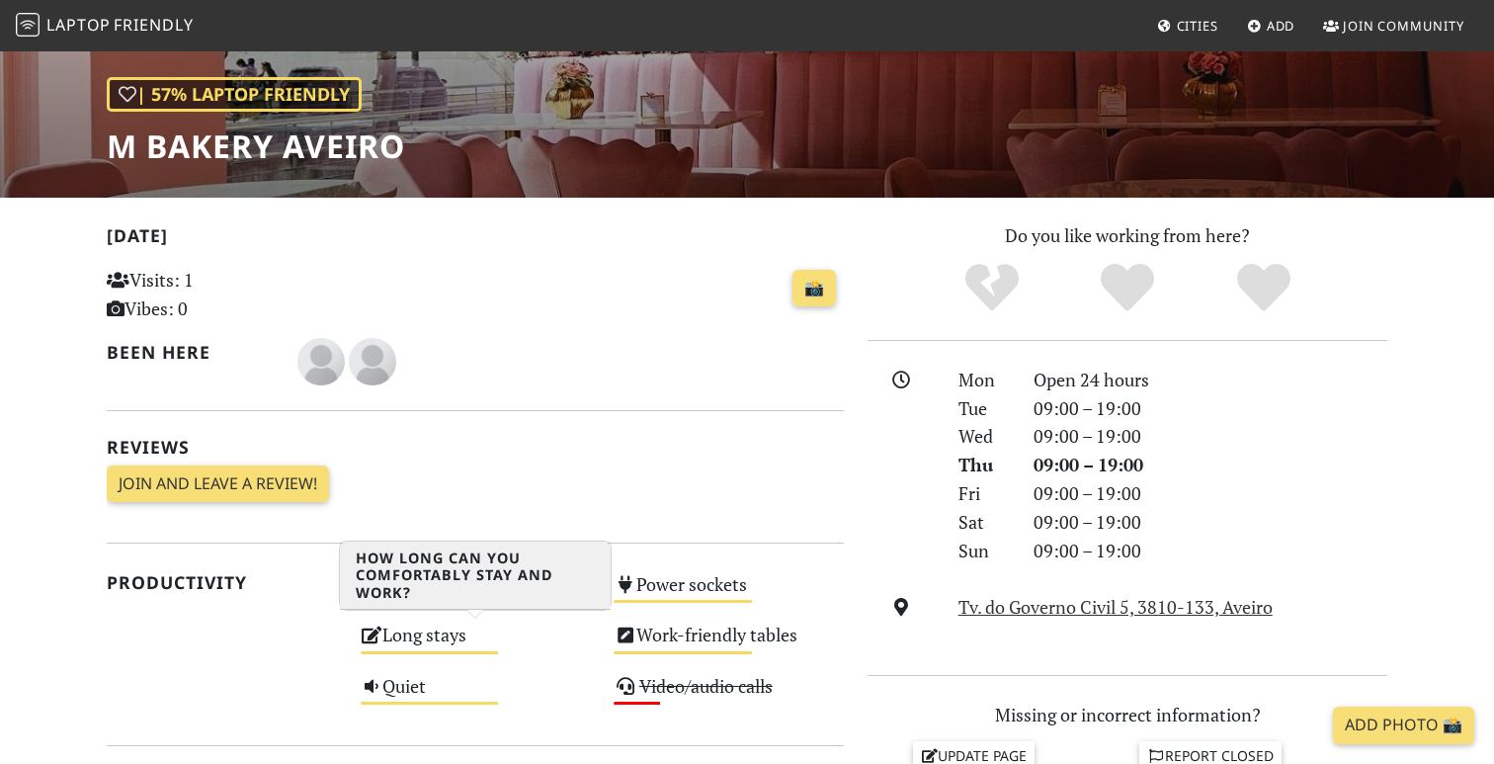
scroll to position [101, 0]
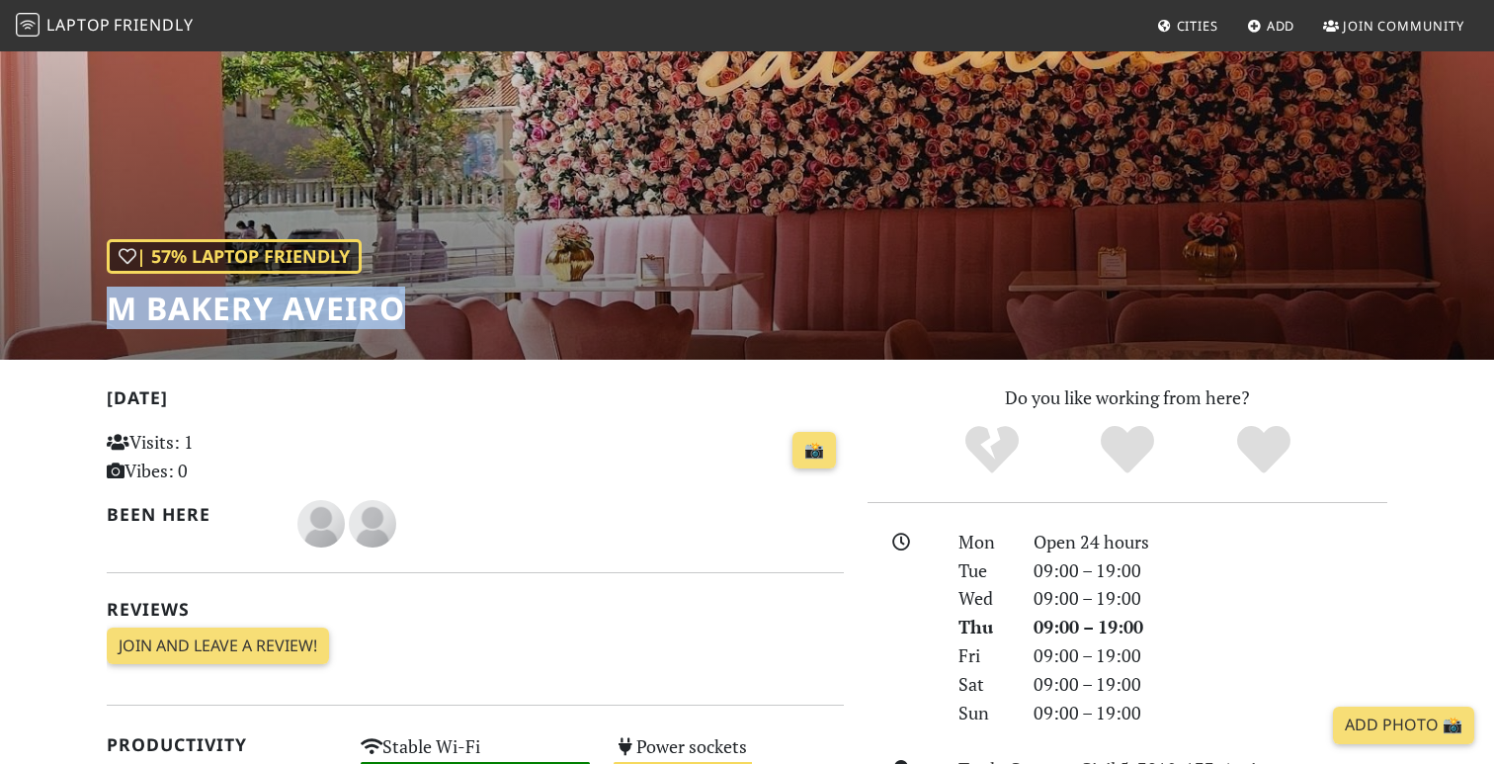
drag, startPoint x: 114, startPoint y: 310, endPoint x: 408, endPoint y: 315, distance: 294.5
click at [408, 315] on div "| 57% Laptop Friendly M Bakery Aveiro" at bounding box center [747, 154] width 1494 height 411
copy h1 "M Bakery Aveiro"
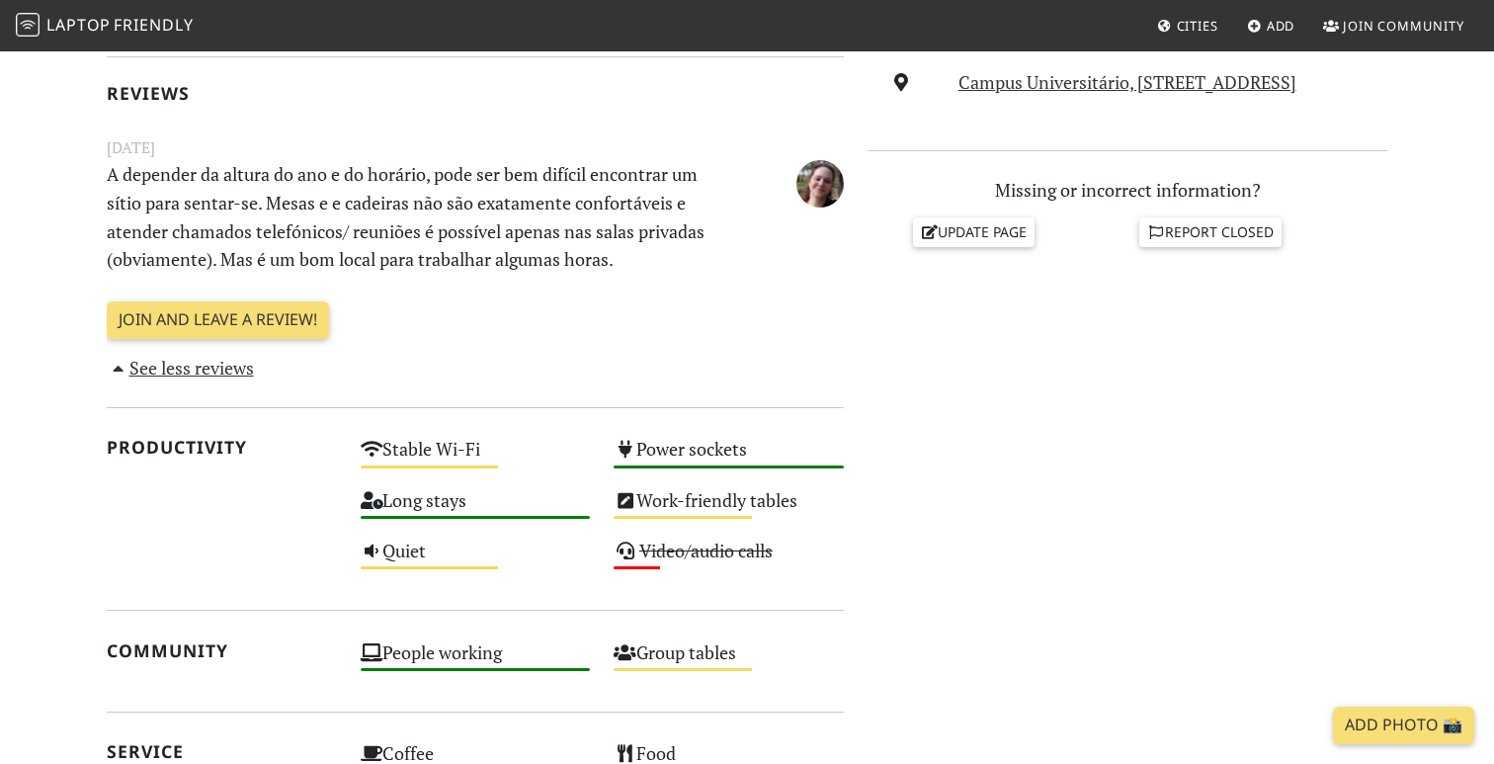
scroll to position [616, 0]
click at [232, 368] on link "See less reviews" at bounding box center [180, 369] width 147 height 24
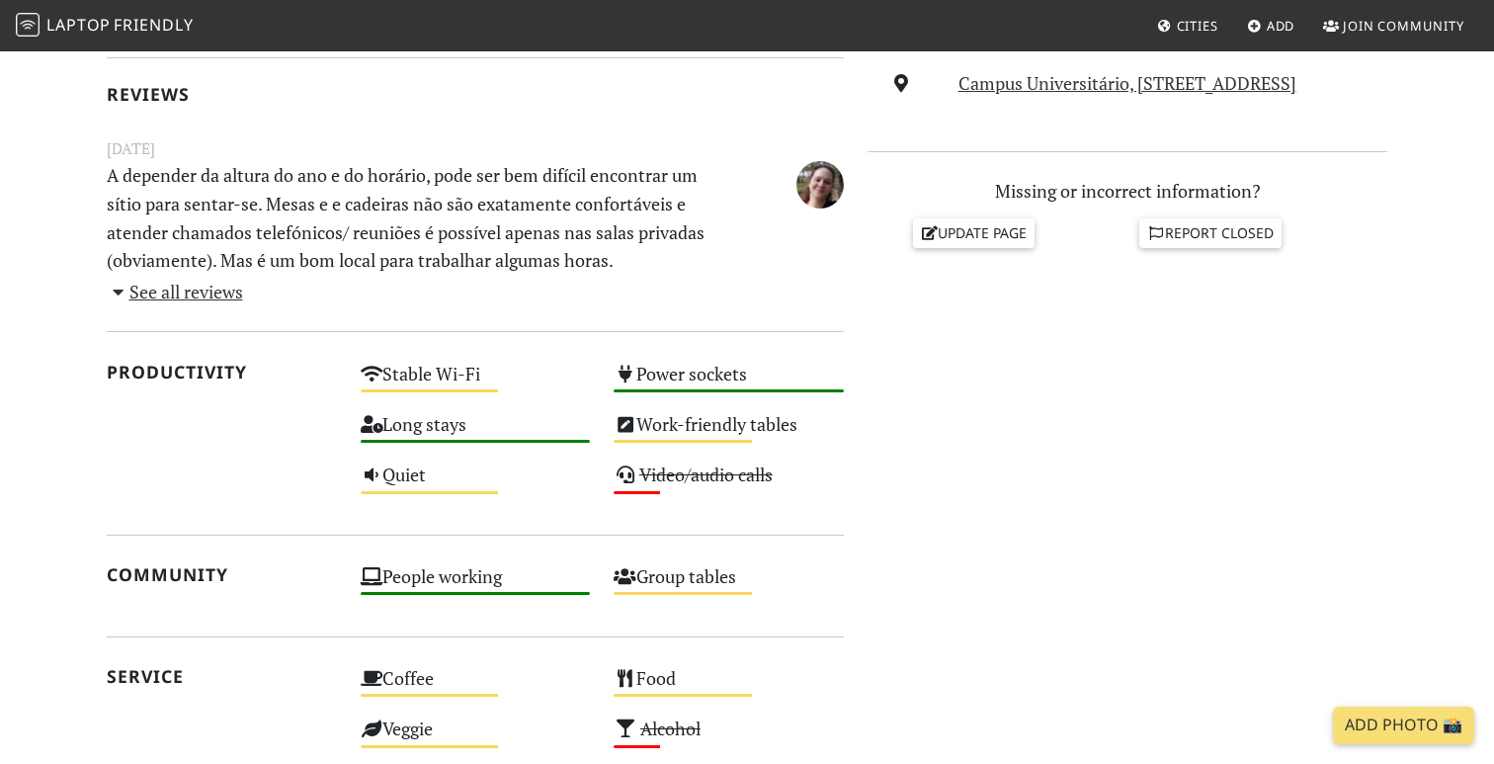
click at [219, 294] on link "See all reviews" at bounding box center [175, 292] width 136 height 24
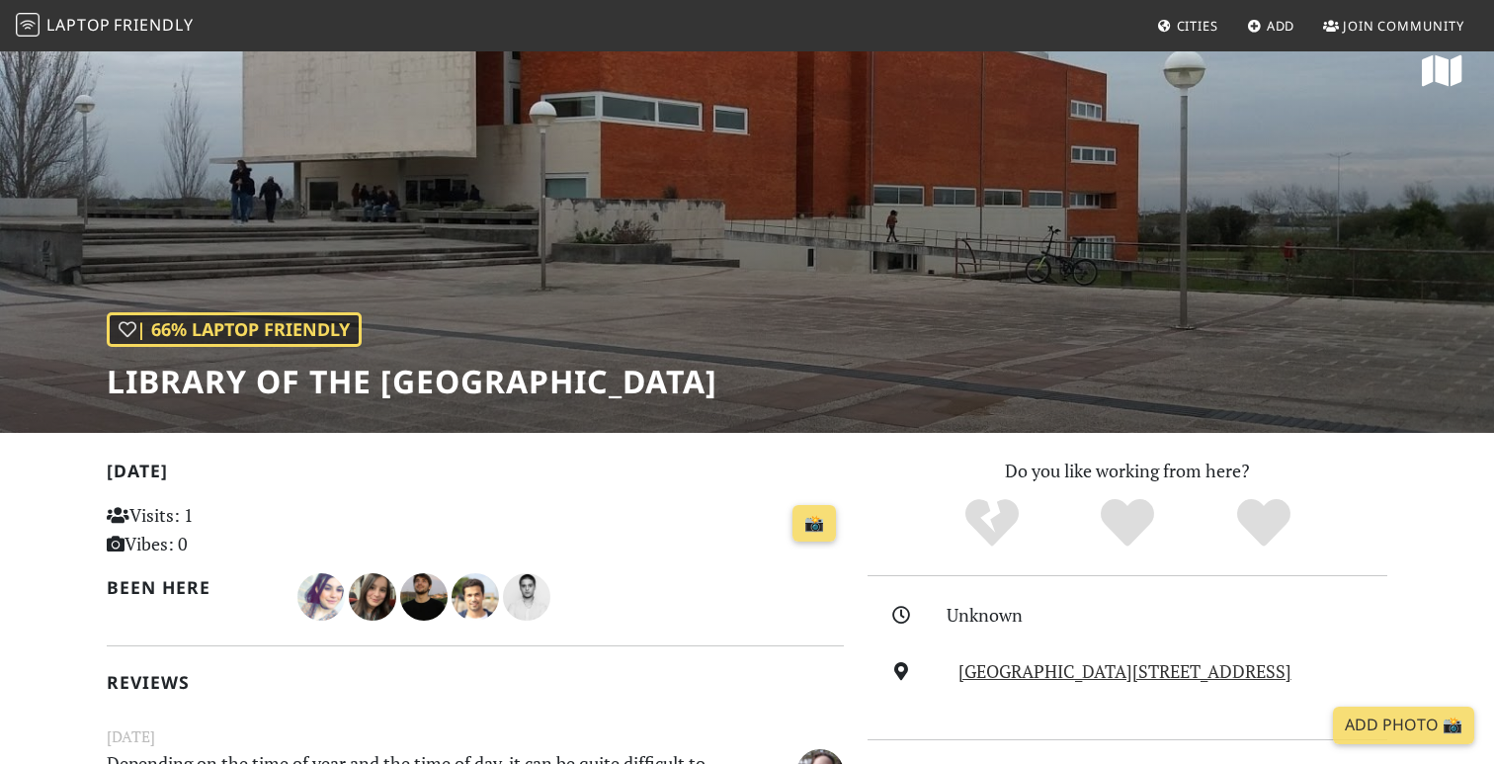
scroll to position [0, 0]
